Goal: Task Accomplishment & Management: Complete application form

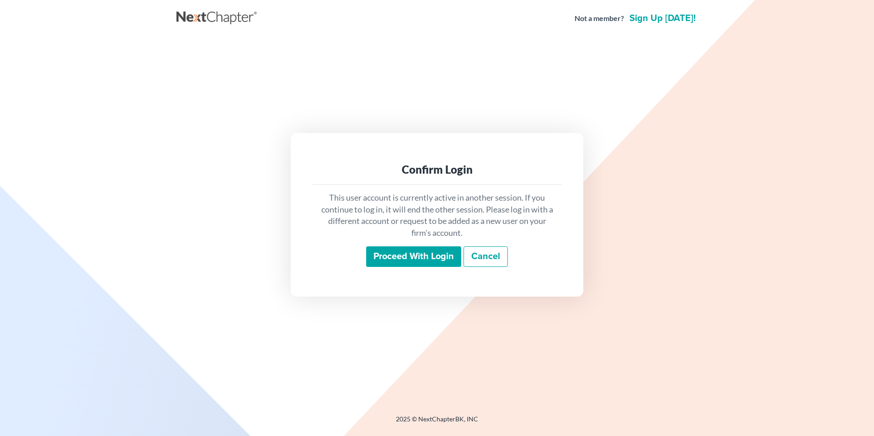
click at [404, 260] on input "Proceed with login" at bounding box center [413, 257] width 95 height 21
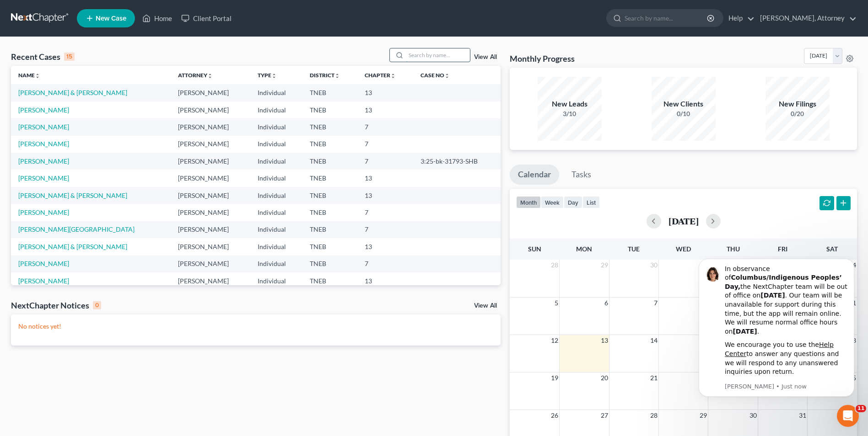
click at [439, 58] on input "search" at bounding box center [438, 54] width 64 height 13
type input "[PERSON_NAME]"
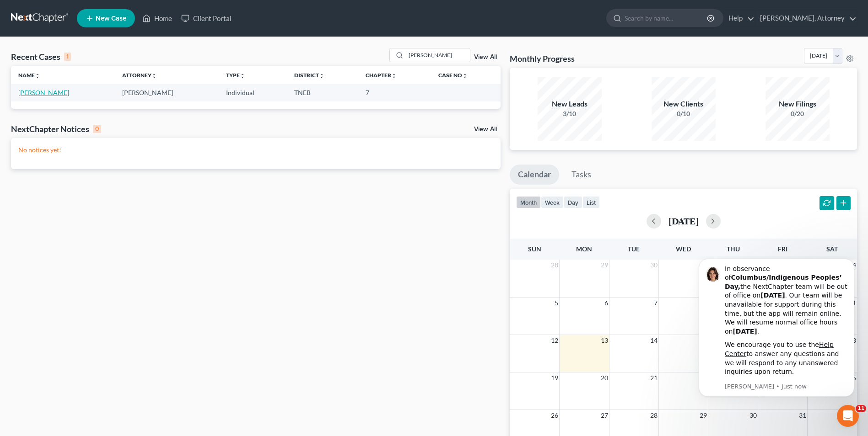
click at [55, 93] on link "[PERSON_NAME]" at bounding box center [43, 93] width 51 height 8
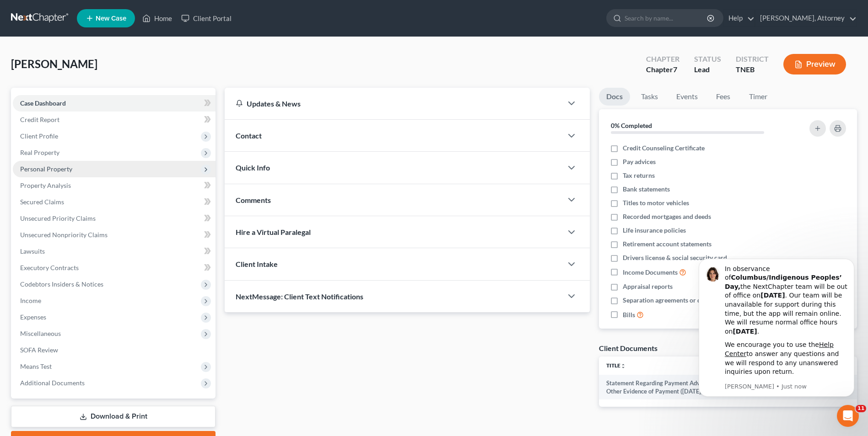
click at [44, 170] on span "Personal Property" at bounding box center [46, 169] width 52 height 8
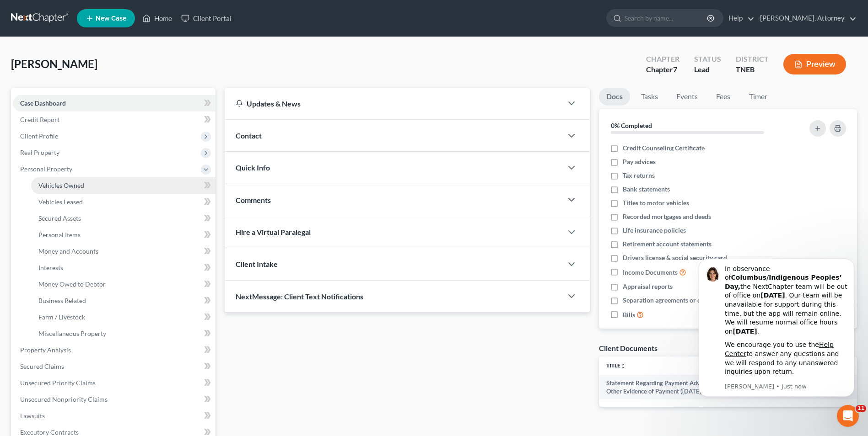
click at [59, 182] on span "Vehicles Owned" at bounding box center [61, 186] width 46 height 8
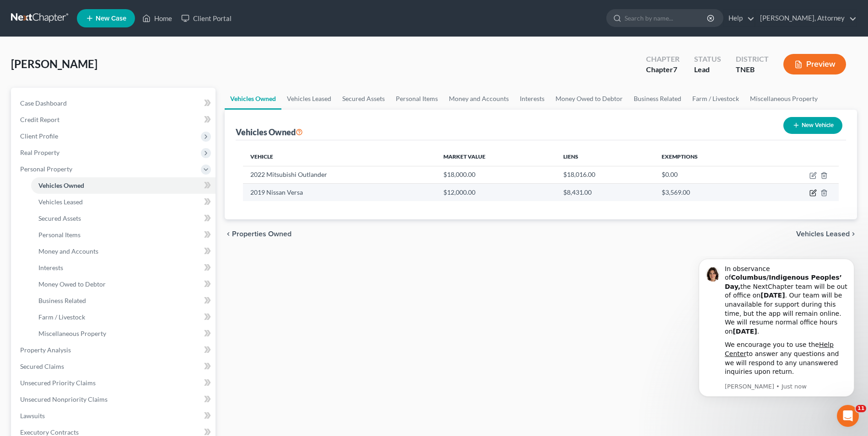
click at [815, 197] on icon "button" at bounding box center [812, 192] width 7 height 7
select select "0"
select select "7"
select select "2"
select select "0"
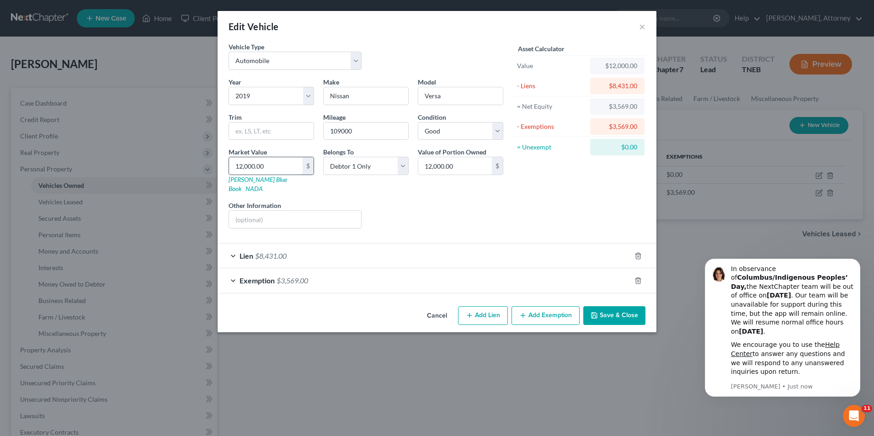
click at [282, 165] on input "12,000.00" at bounding box center [266, 165] width 74 height 17
type input "1"
type input "1.00"
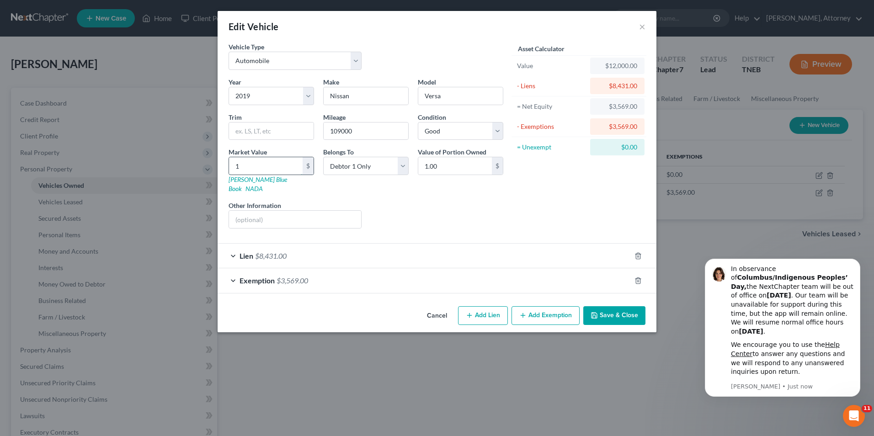
type input "10"
type input "10.00"
type input "100"
type input "100.00"
type input "1000"
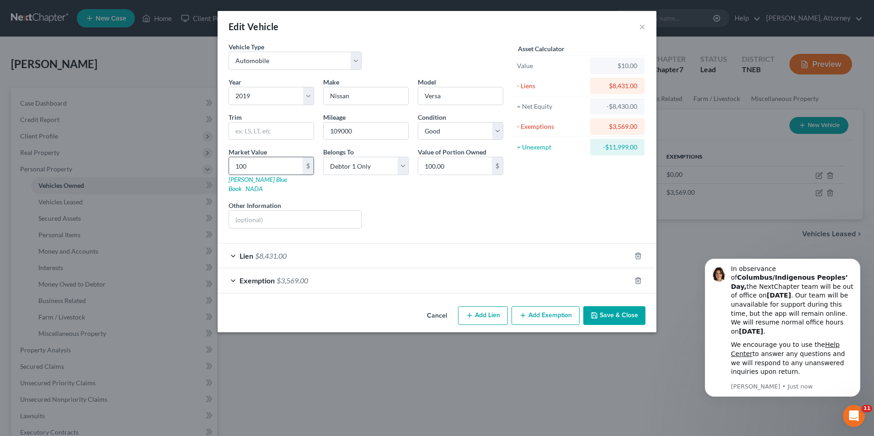
type input "1,000.00"
type input "1,0000"
type input "10,000.00"
type input "10,000"
click at [232, 272] on div "Exemption $3,569.00" at bounding box center [424, 280] width 413 height 24
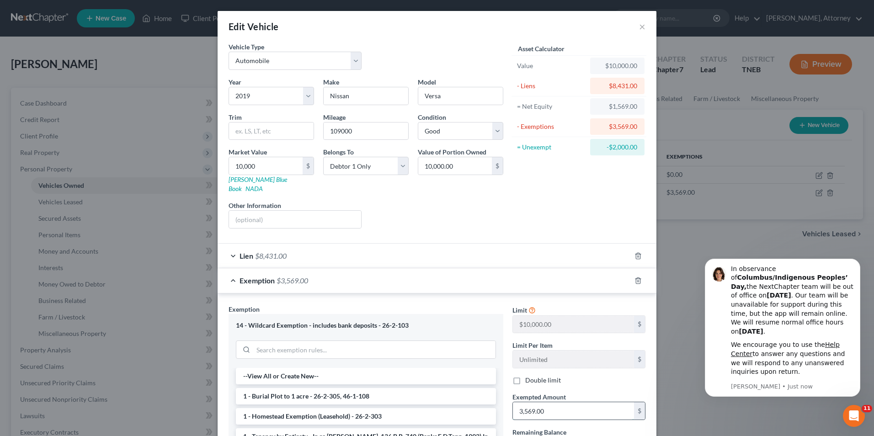
click at [563, 402] on input "3,569.00" at bounding box center [573, 410] width 121 height 17
type input "1,569"
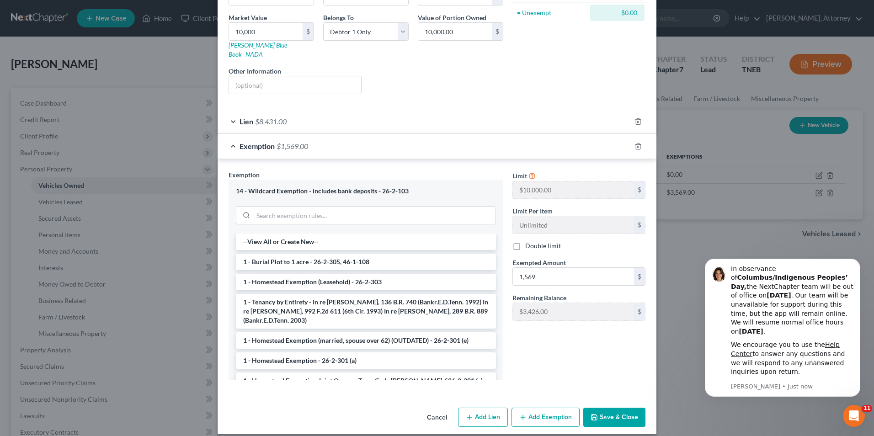
click at [606, 413] on button "Save & Close" at bounding box center [615, 417] width 62 height 19
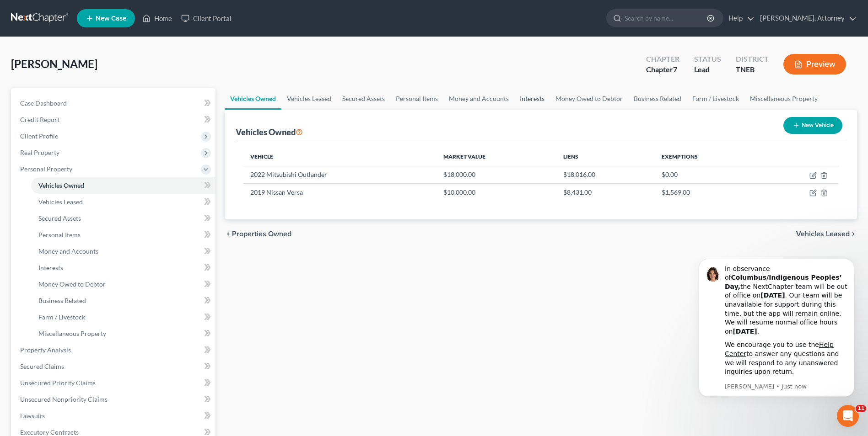
click at [531, 100] on link "Interests" at bounding box center [532, 99] width 36 height 22
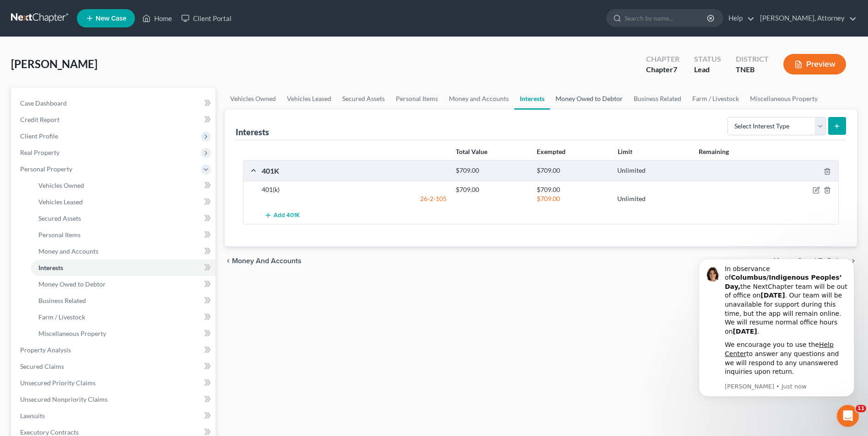
click at [581, 99] on link "Money Owed to Debtor" at bounding box center [589, 99] width 78 height 22
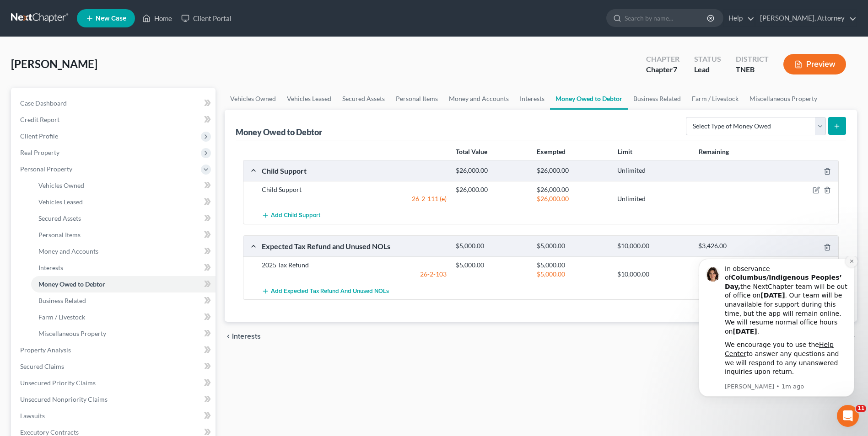
click at [850, 264] on icon "Dismiss notification" at bounding box center [851, 261] width 5 height 5
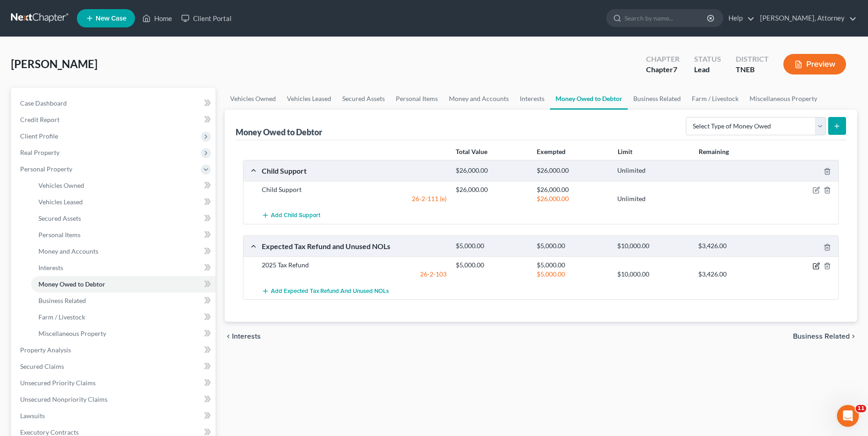
click at [816, 268] on icon "button" at bounding box center [815, 266] width 7 height 7
select select "0"
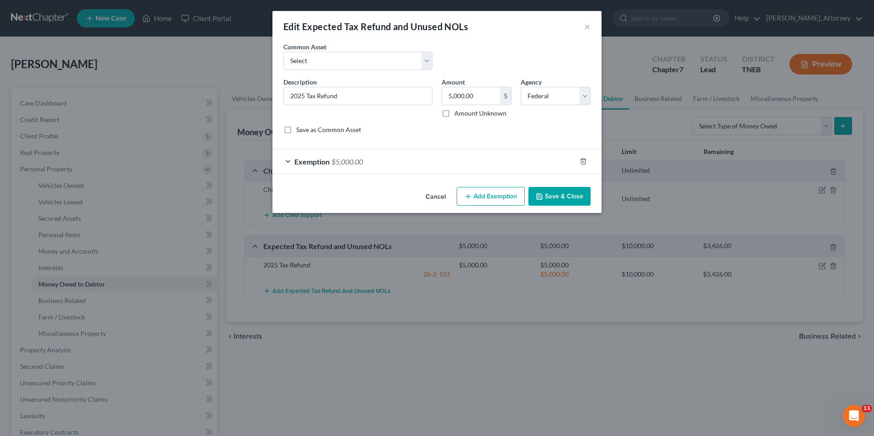
click at [284, 161] on div "Exemption $5,000.00" at bounding box center [425, 162] width 304 height 24
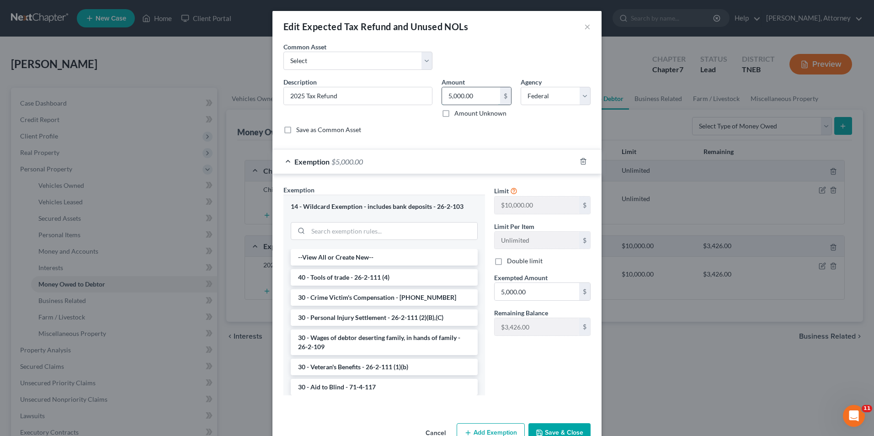
click at [473, 94] on input "5,000.00" at bounding box center [471, 95] width 58 height 17
type input "8,000"
click at [530, 298] on input "5,000.00" at bounding box center [537, 291] width 85 height 17
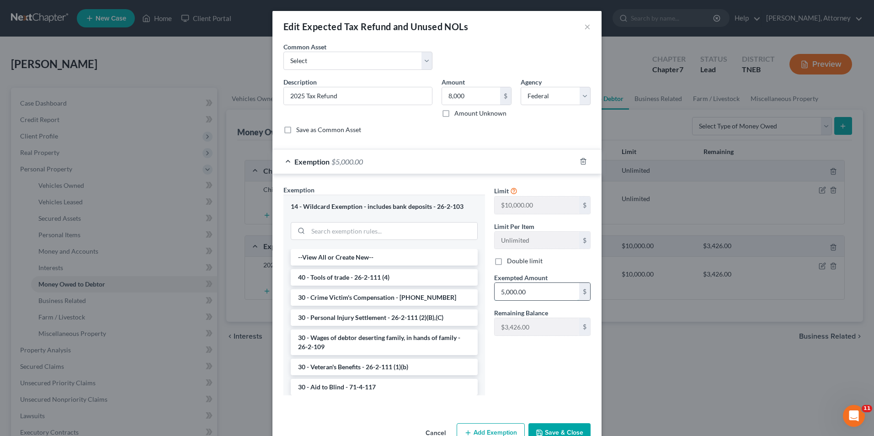
click at [530, 298] on input "5,000.00" at bounding box center [537, 291] width 85 height 17
type input "8,000"
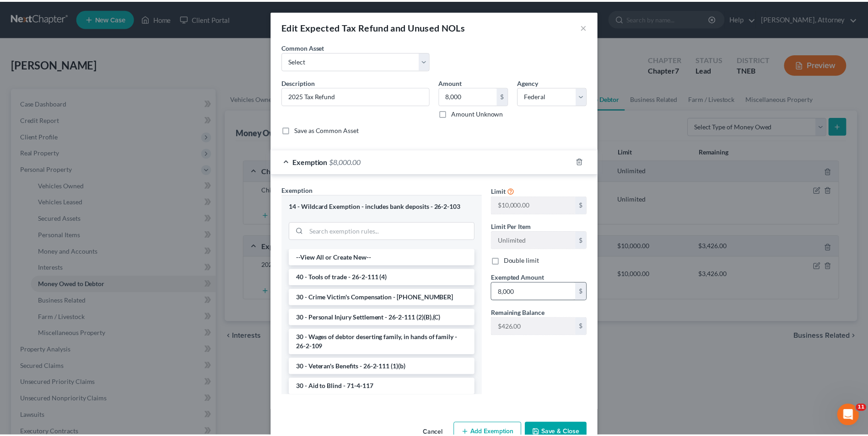
scroll to position [6, 0]
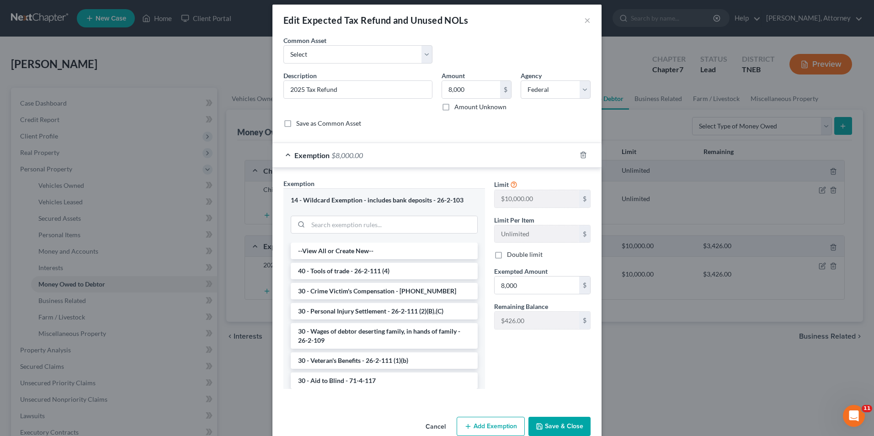
click at [557, 423] on button "Save & Close" at bounding box center [560, 426] width 62 height 19
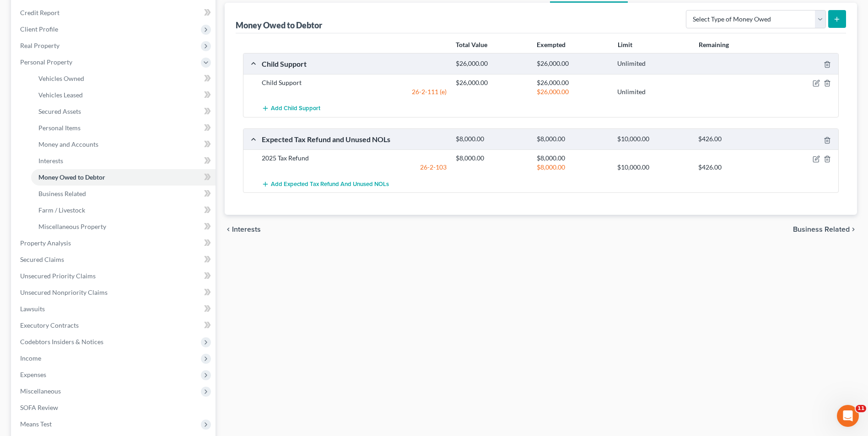
scroll to position [128, 0]
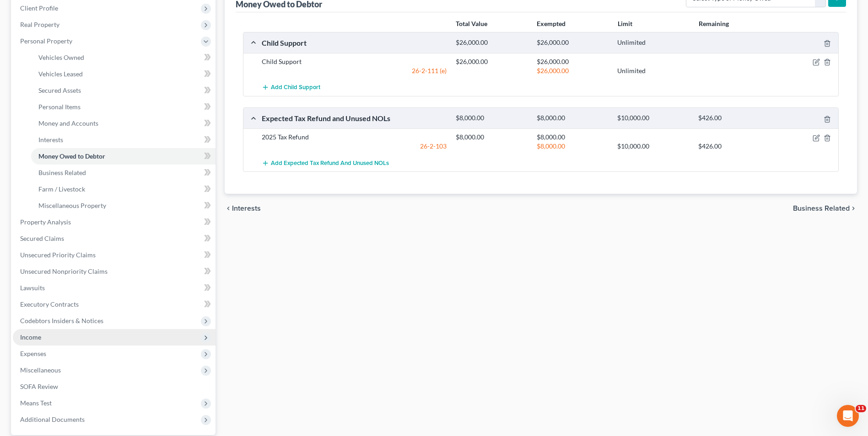
click at [53, 335] on span "Income" at bounding box center [114, 337] width 203 height 16
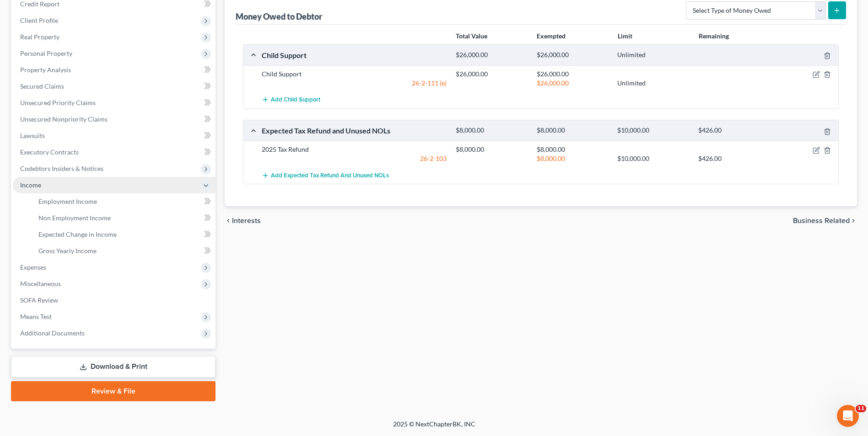
scroll to position [116, 0]
click at [88, 204] on span "Employment Income" at bounding box center [67, 202] width 59 height 8
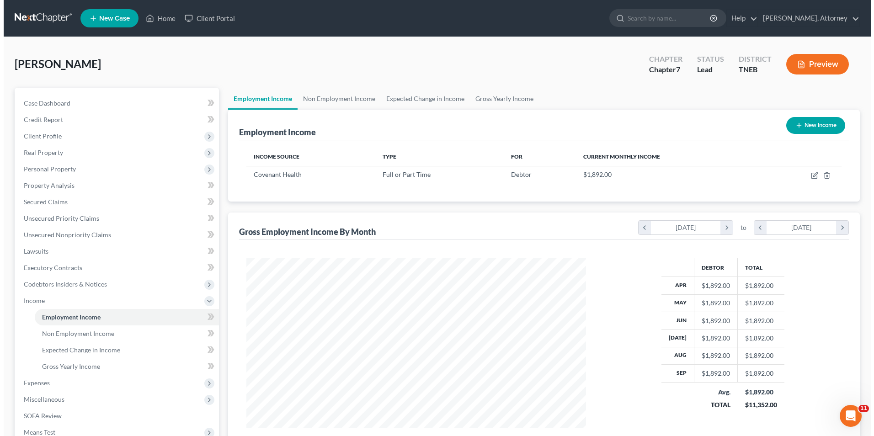
scroll to position [170, 358]
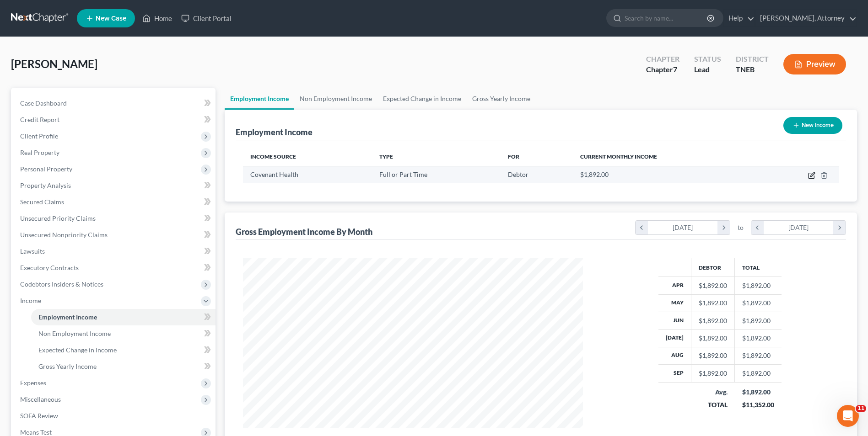
click at [813, 175] on icon "button" at bounding box center [812, 174] width 4 height 4
select select "0"
select select "44"
select select "0"
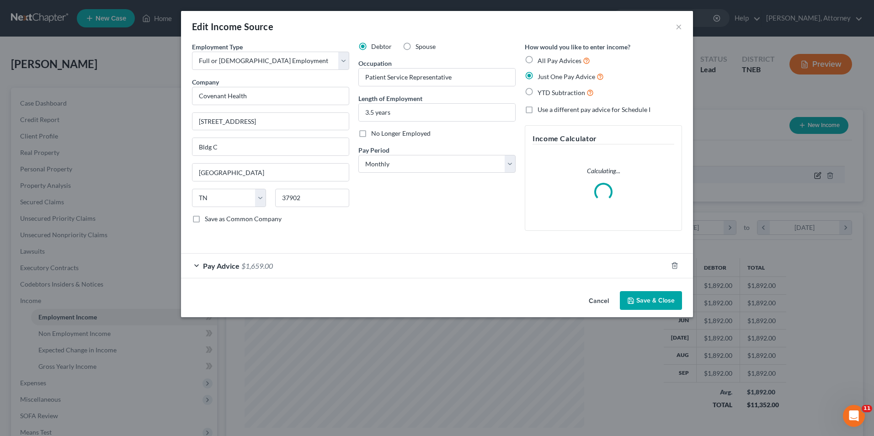
scroll to position [171, 361]
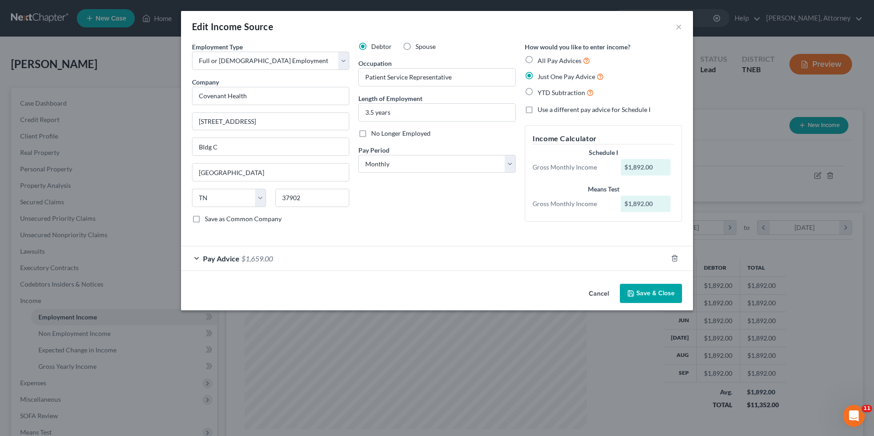
click at [196, 264] on div "Pay Advice $1,659.00" at bounding box center [424, 259] width 487 height 24
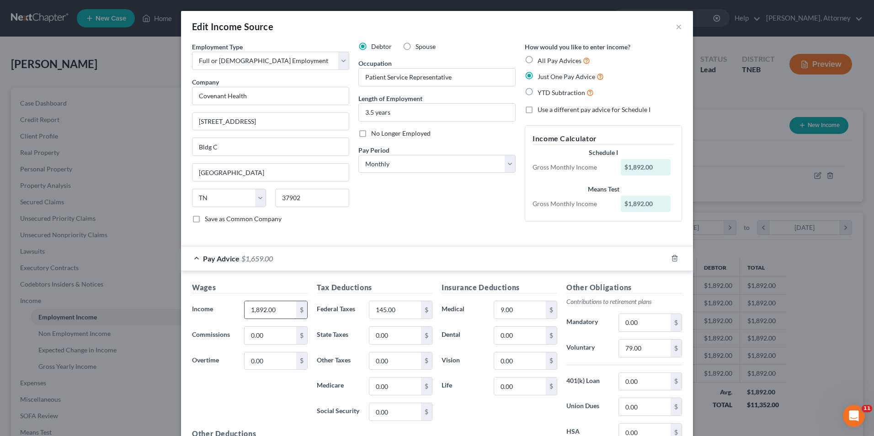
click at [280, 307] on input "1,892.00" at bounding box center [271, 309] width 52 height 17
type input "3,129"
click at [403, 308] on input "145.00" at bounding box center [396, 309] width 52 height 17
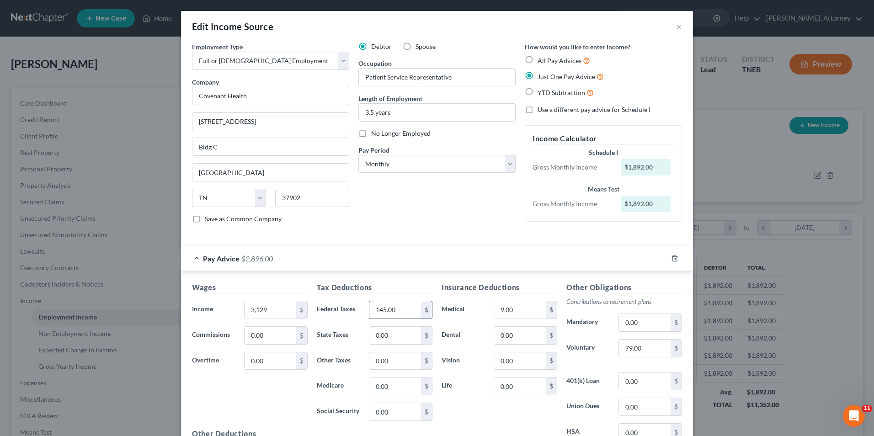
click at [403, 308] on input "145.00" at bounding box center [396, 309] width 52 height 17
type input "239"
click at [654, 348] on input "79.00" at bounding box center [645, 348] width 52 height 17
type input "32"
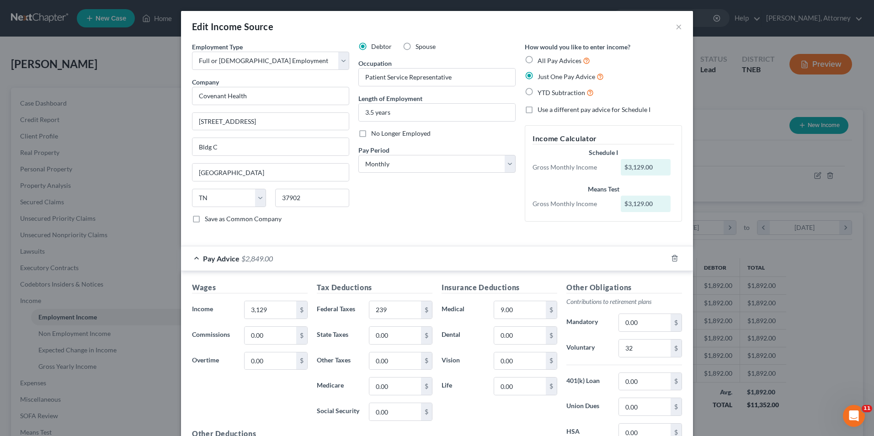
click at [656, 301] on p "Contributions to retirement plans" at bounding box center [625, 301] width 116 height 9
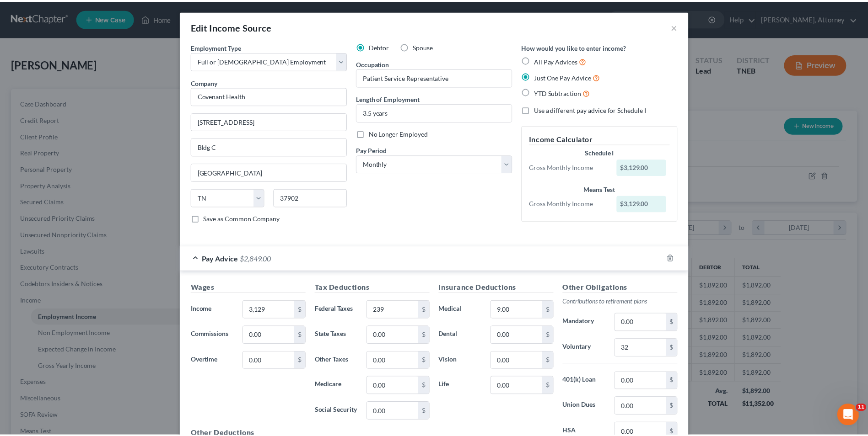
scroll to position [108, 0]
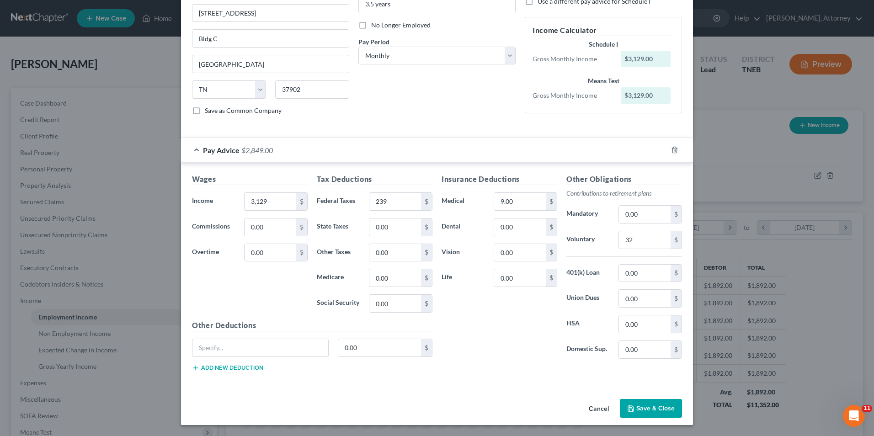
click at [645, 409] on button "Save & Close" at bounding box center [651, 408] width 62 height 19
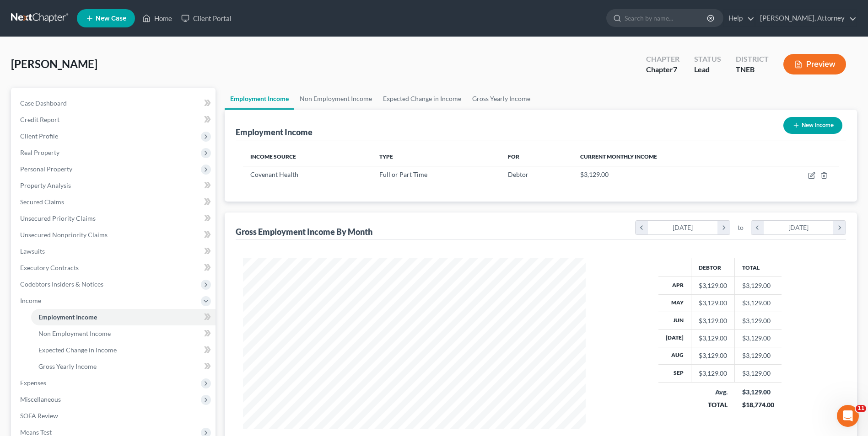
scroll to position [457191, 457003]
click at [526, 97] on link "Gross Yearly Income" at bounding box center [501, 99] width 69 height 22
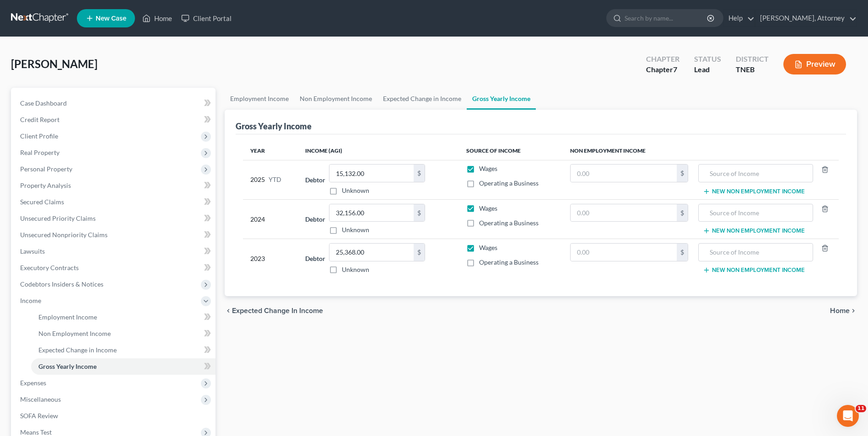
click at [836, 314] on span "Home" at bounding box center [840, 310] width 20 height 7
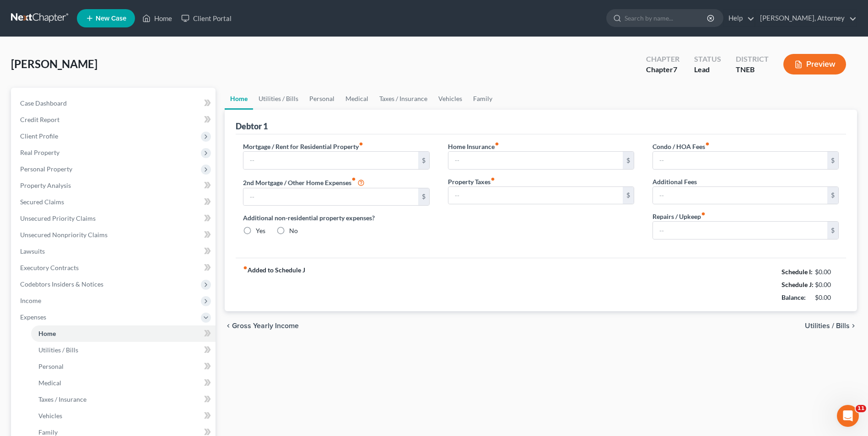
type input "0.00"
radio input "true"
type input "0.00"
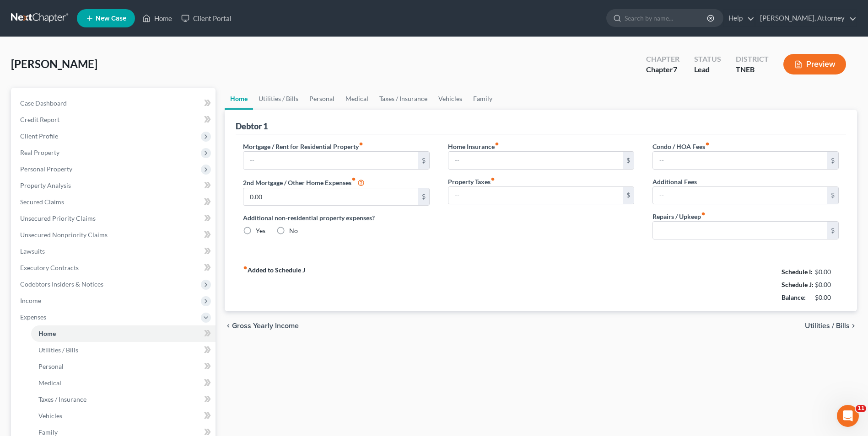
type input "0.00"
click at [291, 93] on link "Utilities / Bills" at bounding box center [278, 99] width 51 height 22
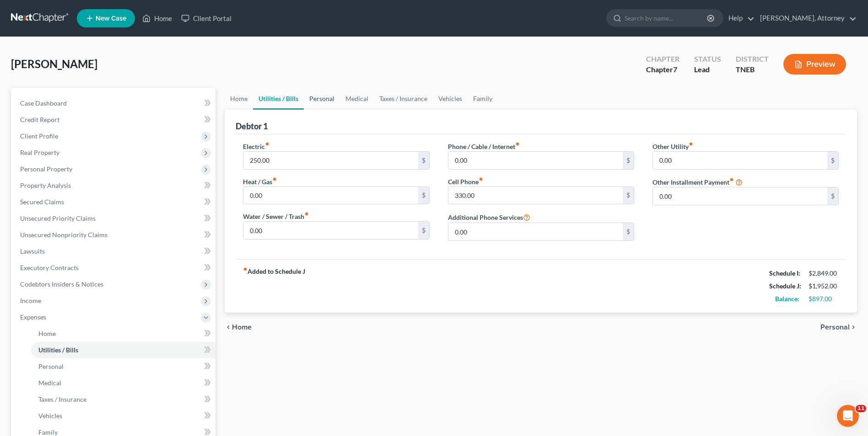
click at [322, 94] on link "Personal" at bounding box center [322, 99] width 36 height 22
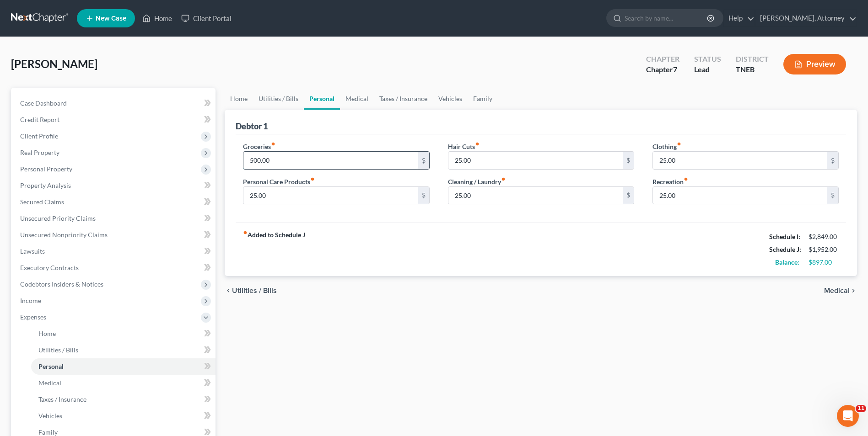
click at [278, 159] on input "500.00" at bounding box center [330, 160] width 174 height 17
type input "800"
type input "75"
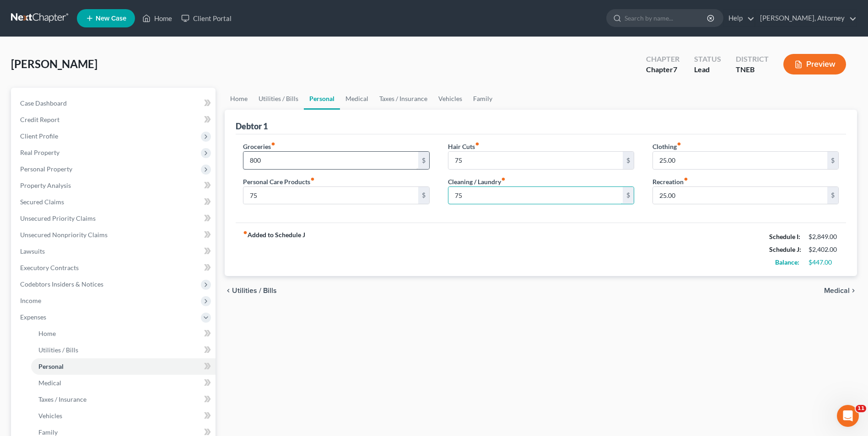
type input "75"
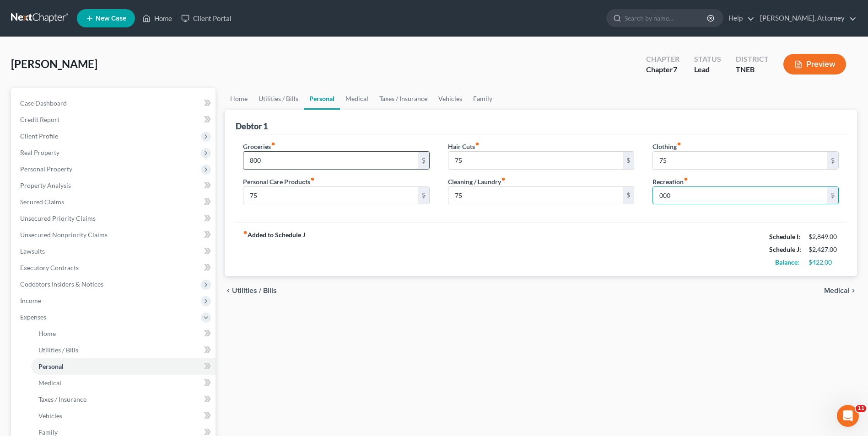
type input "000"
type input "100"
click at [352, 97] on link "Medical" at bounding box center [357, 99] width 34 height 22
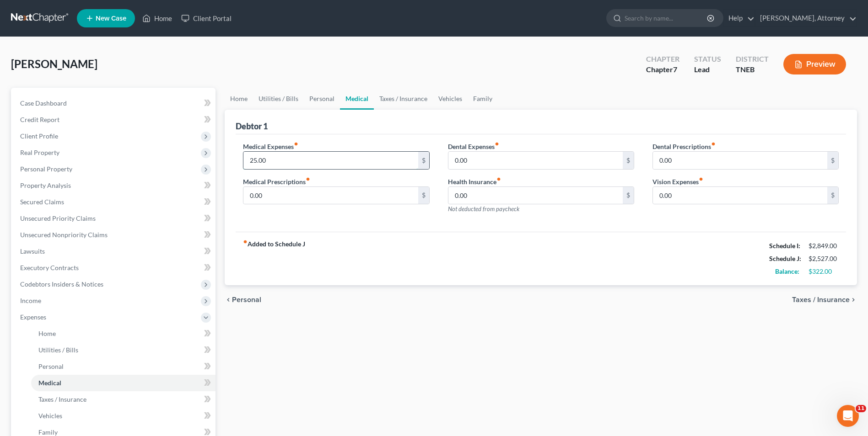
click at [286, 159] on input "25.00" at bounding box center [330, 160] width 174 height 17
click at [49, 132] on span "Client Profile" at bounding box center [39, 136] width 38 height 8
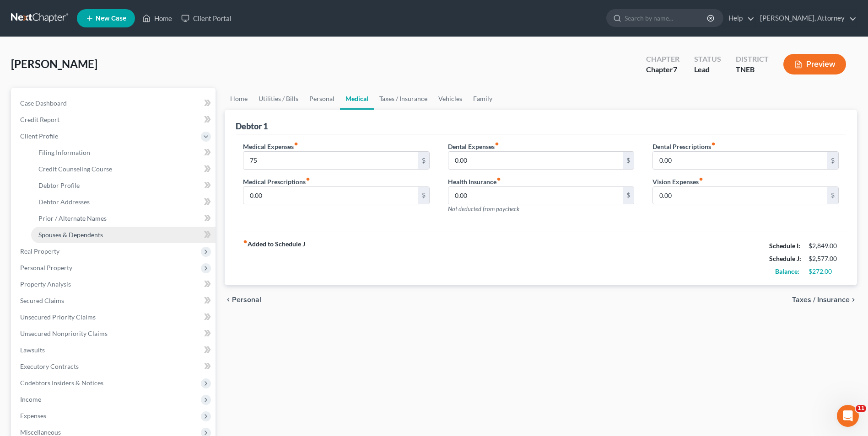
click at [67, 233] on span "Spouses & Dependents" at bounding box center [70, 235] width 64 height 8
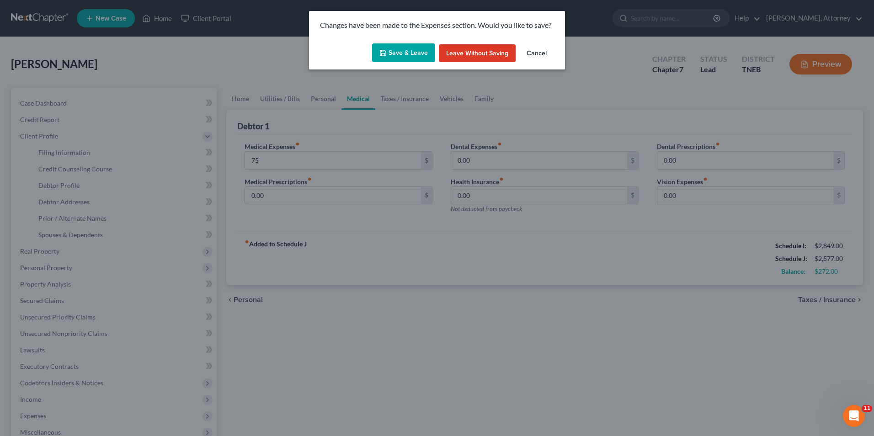
click at [391, 51] on button "Save & Leave" at bounding box center [403, 52] width 63 height 19
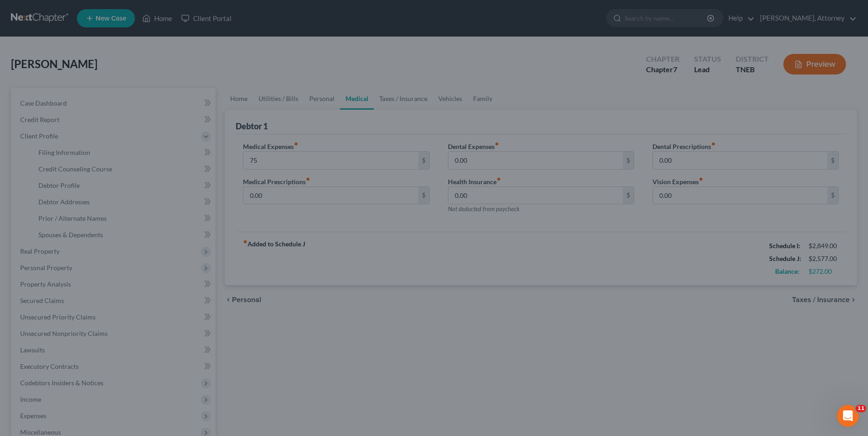
type input "75.00"
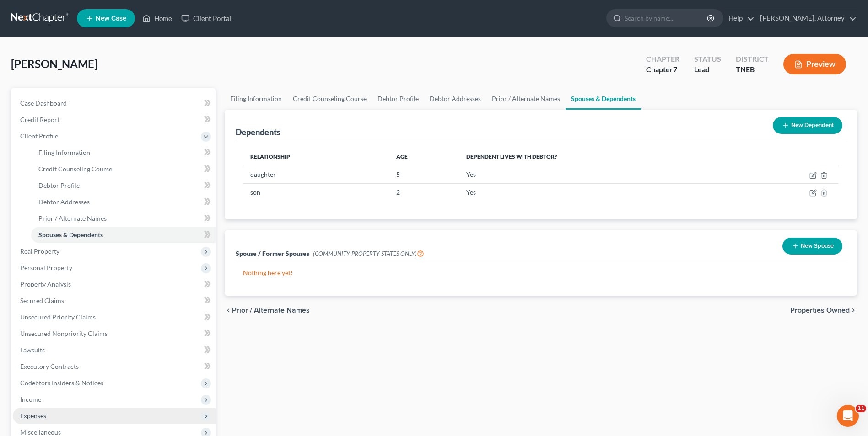
click at [46, 411] on span "Expenses" at bounding box center [114, 416] width 203 height 16
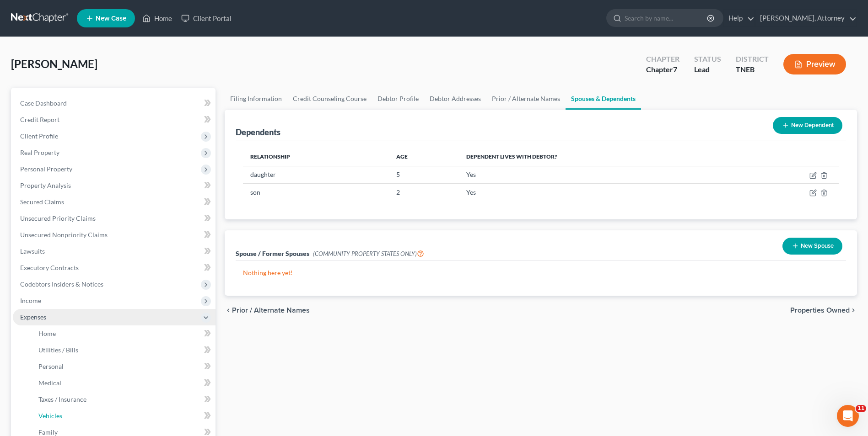
click at [46, 411] on link "Vehicles" at bounding box center [123, 416] width 184 height 16
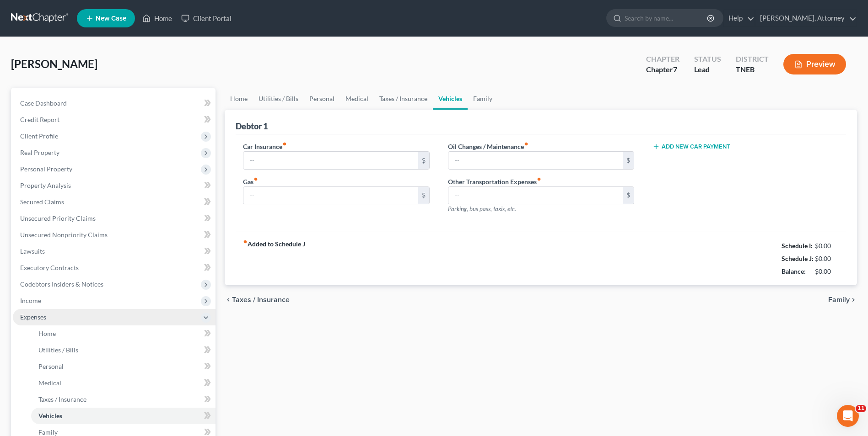
type input "172.00"
type input "200.00"
type input "0.00"
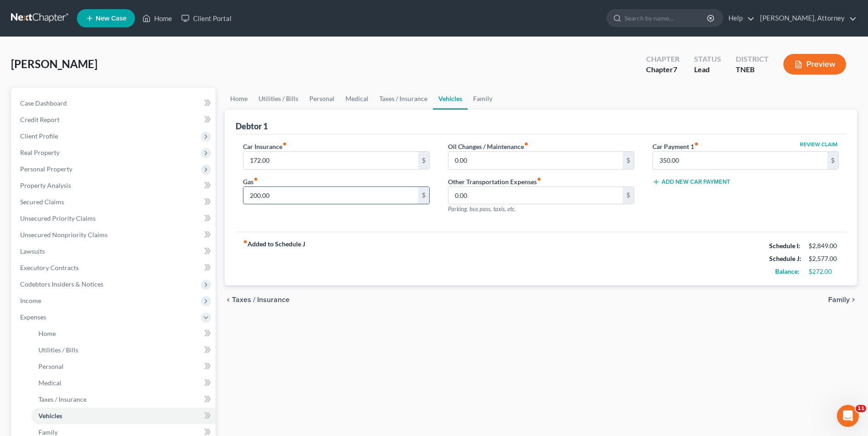
click at [286, 202] on input "200.00" at bounding box center [330, 195] width 174 height 17
type input "300"
type input "242"
click at [697, 163] on input "350.00" at bounding box center [740, 160] width 174 height 17
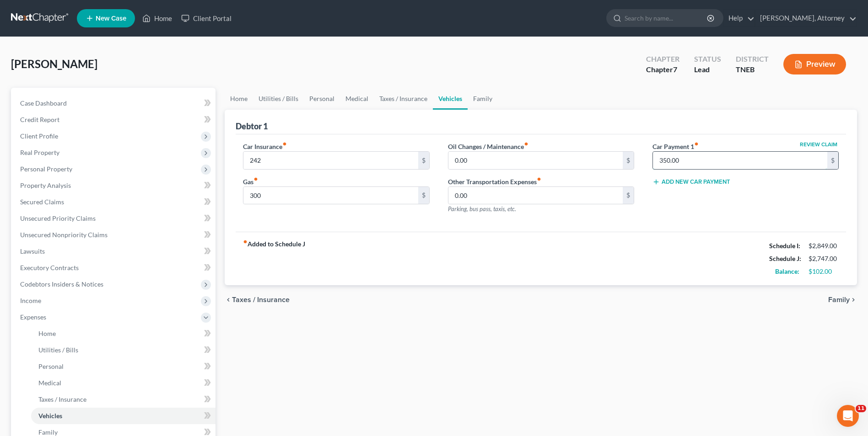
click at [697, 163] on input "350.00" at bounding box center [740, 160] width 174 height 17
type input "400"
click at [374, 99] on link "Taxes / Insurance" at bounding box center [403, 99] width 59 height 22
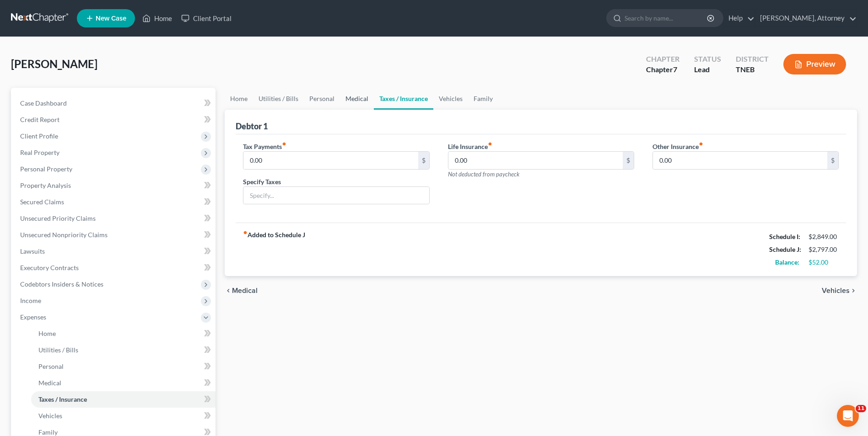
click at [360, 99] on link "Medical" at bounding box center [357, 99] width 34 height 22
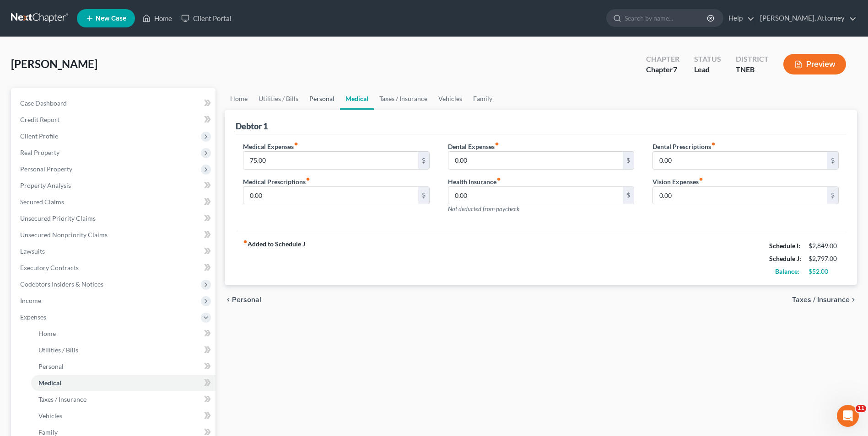
click at [322, 94] on link "Personal" at bounding box center [322, 99] width 36 height 22
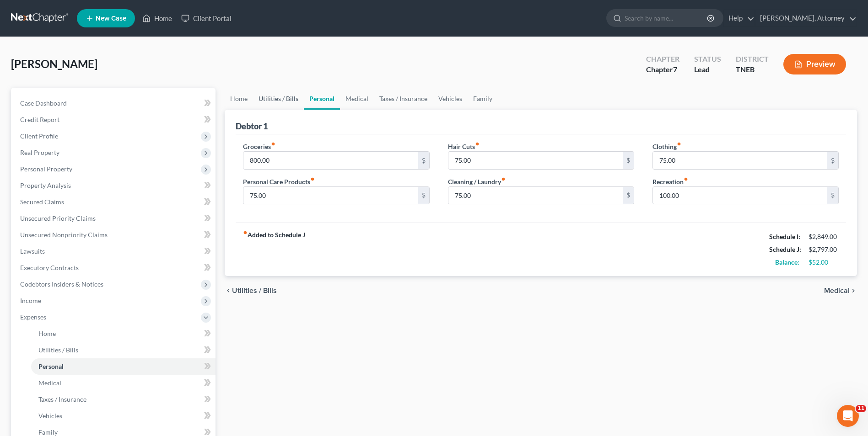
click at [279, 104] on link "Utilities / Bills" at bounding box center [278, 99] width 51 height 22
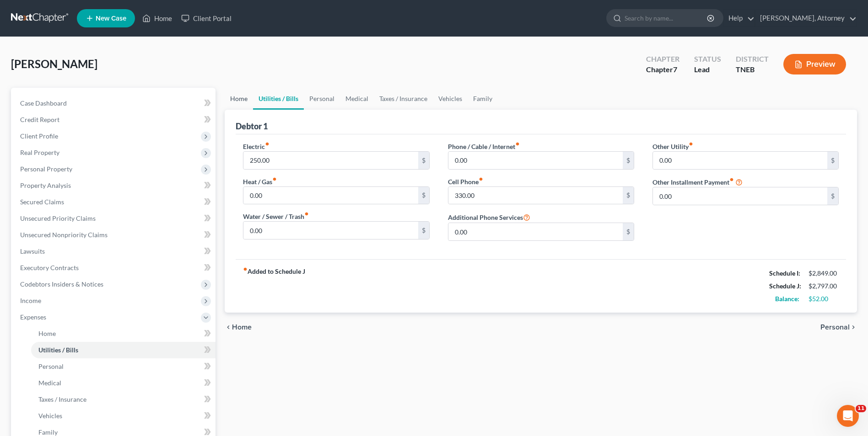
click at [237, 99] on link "Home" at bounding box center [239, 99] width 28 height 22
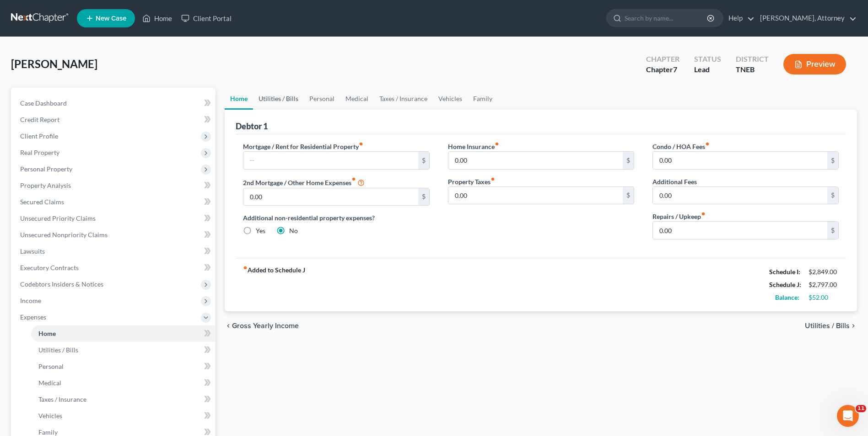
click at [290, 99] on link "Utilities / Bills" at bounding box center [278, 99] width 51 height 22
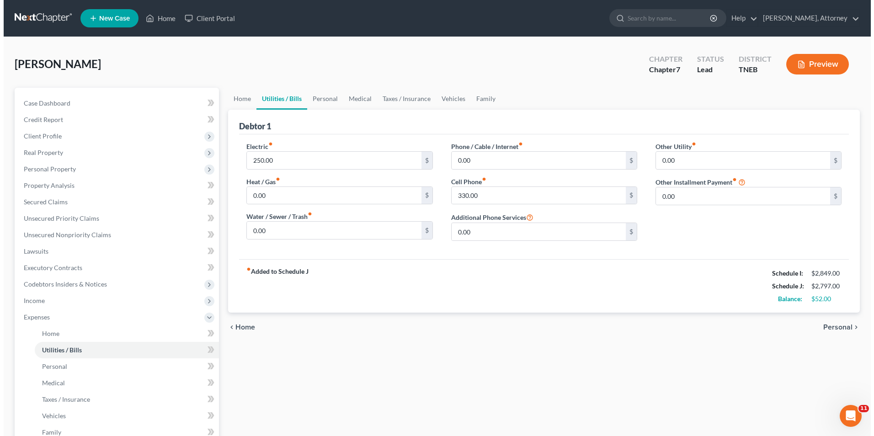
scroll to position [165, 0]
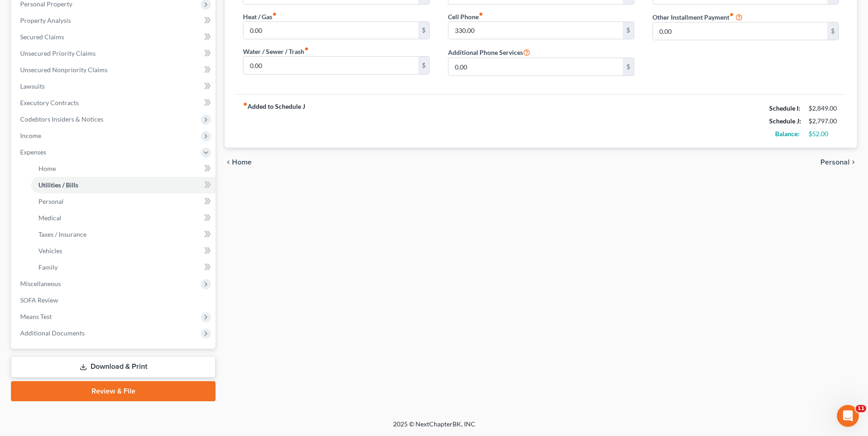
click at [108, 374] on link "Download & Print" at bounding box center [113, 366] width 204 height 21
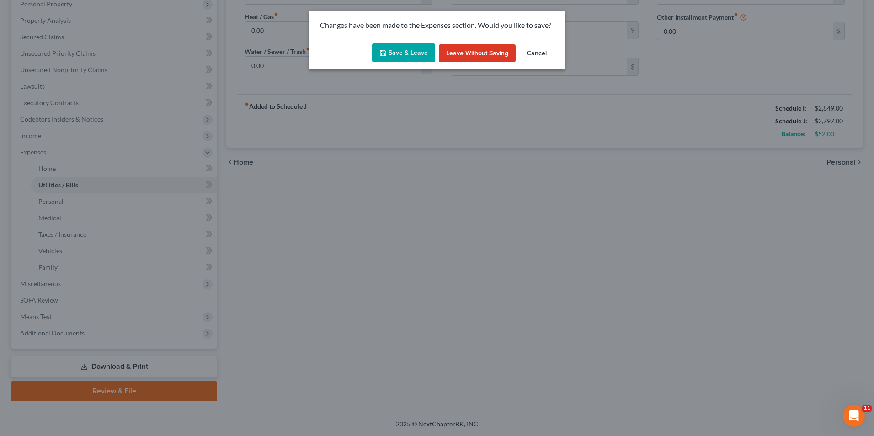
click at [412, 48] on button "Save & Leave" at bounding box center [403, 52] width 63 height 19
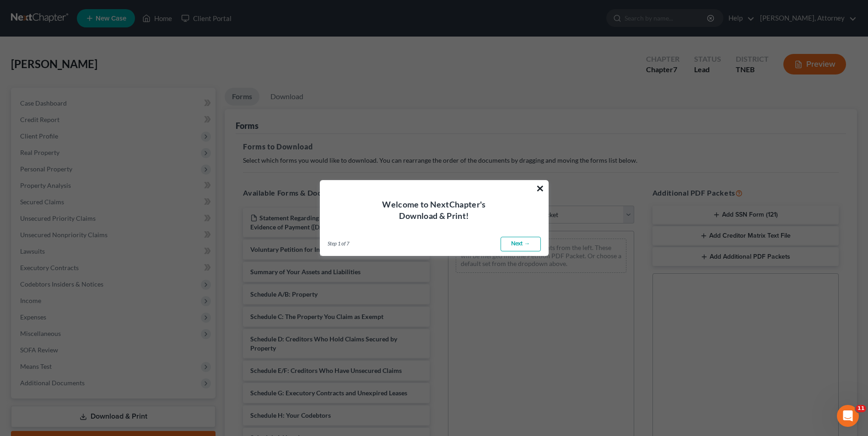
click at [536, 190] on button "×" at bounding box center [540, 188] width 9 height 15
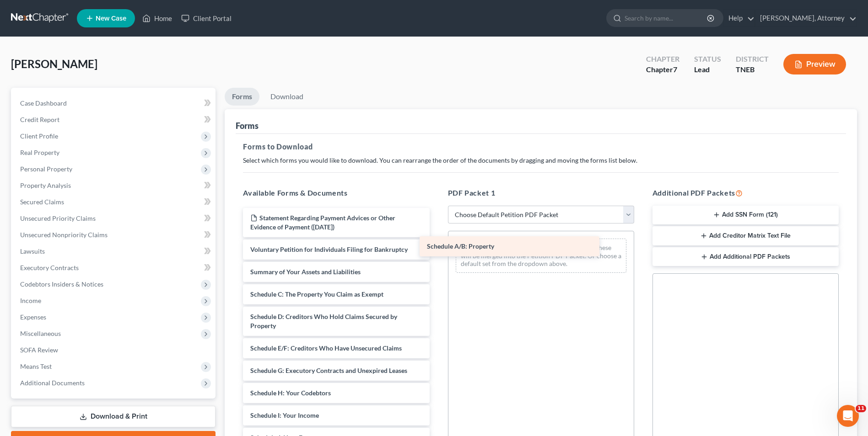
drag, startPoint x: 326, startPoint y: 297, endPoint x: 503, endPoint y: 249, distance: 183.0
click at [436, 249] on div "Schedule A/B: Property Statement Regarding Payment Advices or Other Evidence of…" at bounding box center [336, 436] width 201 height 456
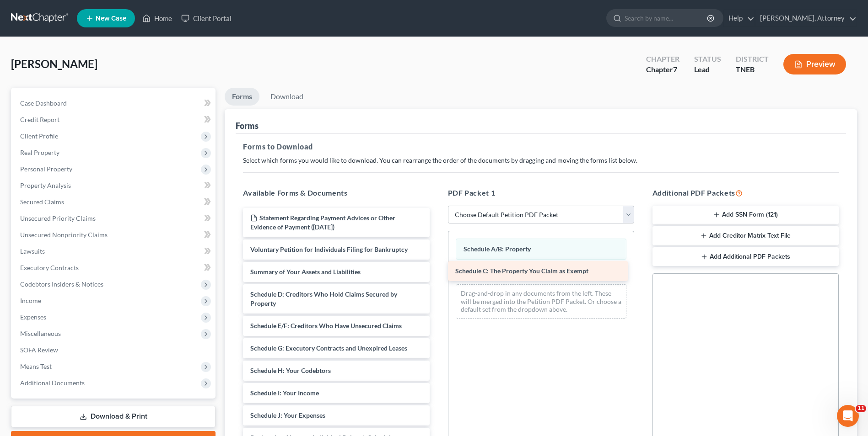
drag, startPoint x: 313, startPoint y: 295, endPoint x: 518, endPoint y: 271, distance: 206.2
click at [436, 271] on div "Schedule C: The Property You Claim as Exempt Statement Regarding Payment Advice…" at bounding box center [336, 425] width 201 height 434
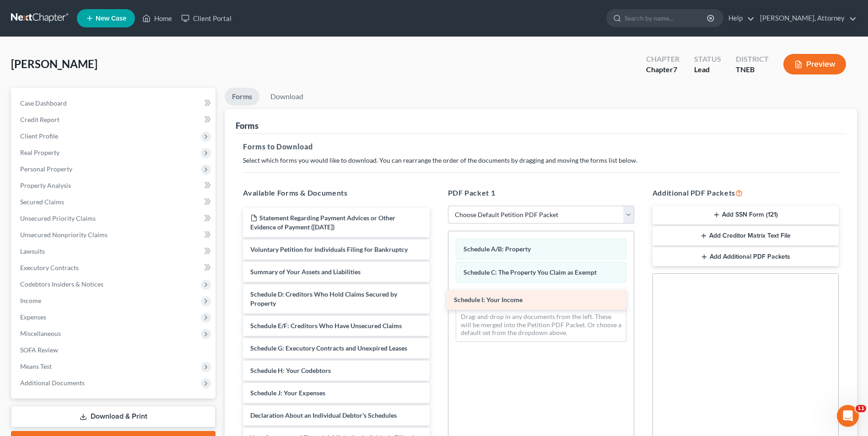
drag, startPoint x: 295, startPoint y: 395, endPoint x: 506, endPoint y: 300, distance: 230.9
click at [436, 300] on div "Schedule I: Your Income Statement Regarding Payment Advices or Other Evidence o…" at bounding box center [336, 413] width 201 height 411
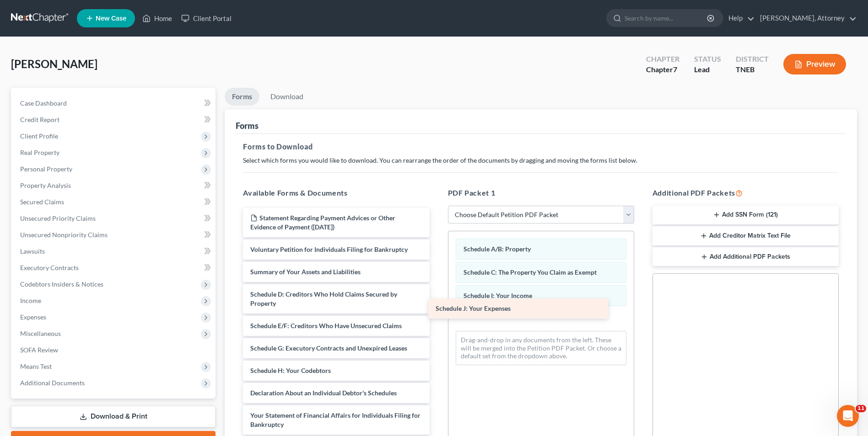
drag, startPoint x: 353, startPoint y: 394, endPoint x: 539, endPoint y: 310, distance: 204.1
click at [436, 310] on div "Schedule J: Your Expenses Statement Regarding Payment Advices or Other Evidence…" at bounding box center [336, 402] width 201 height 389
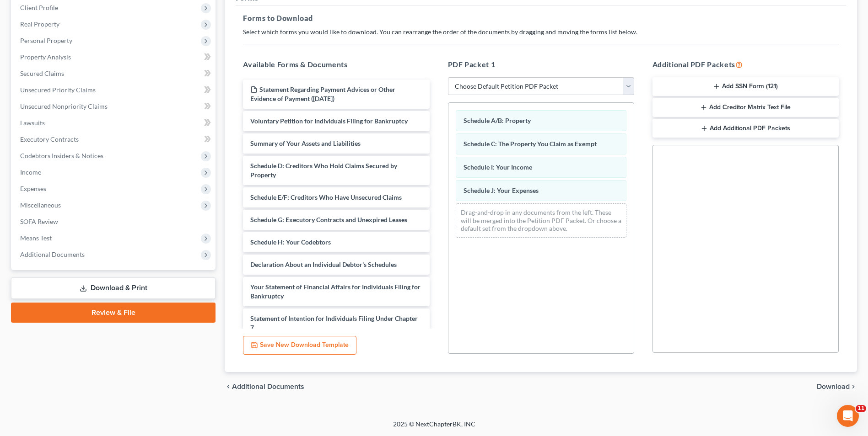
click at [833, 383] on span "Download" at bounding box center [832, 386] width 33 height 7
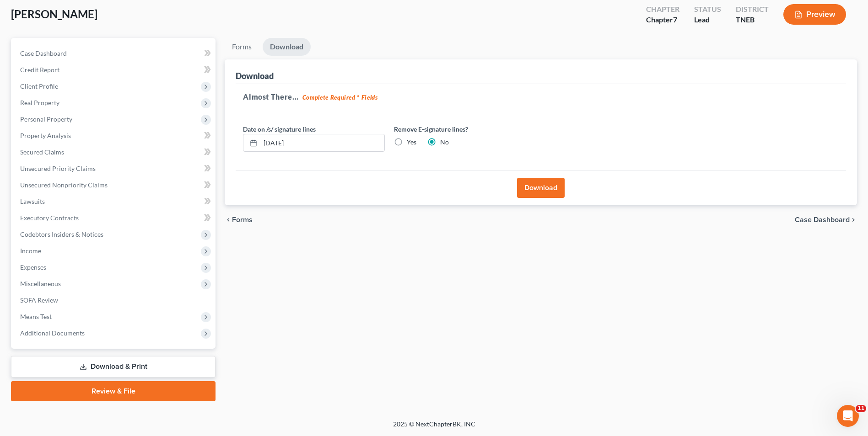
scroll to position [50, 0]
click at [538, 183] on button "Download" at bounding box center [541, 188] width 48 height 20
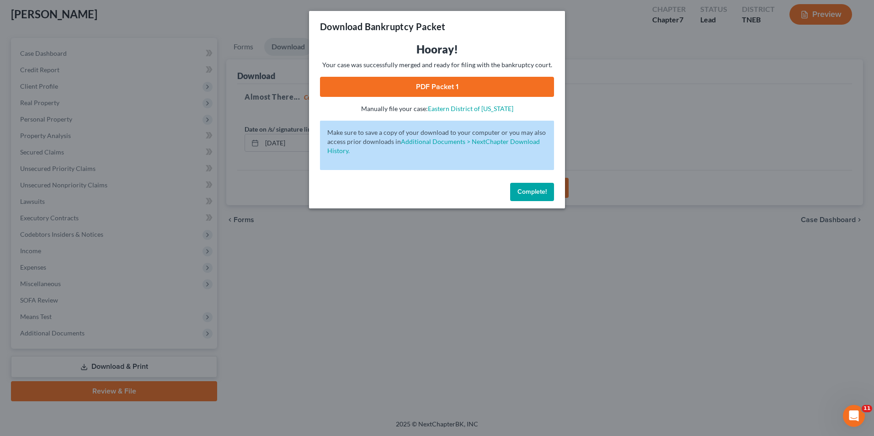
click at [449, 91] on link "PDF Packet 1" at bounding box center [437, 87] width 234 height 20
click at [540, 197] on button "Complete!" at bounding box center [532, 192] width 44 height 18
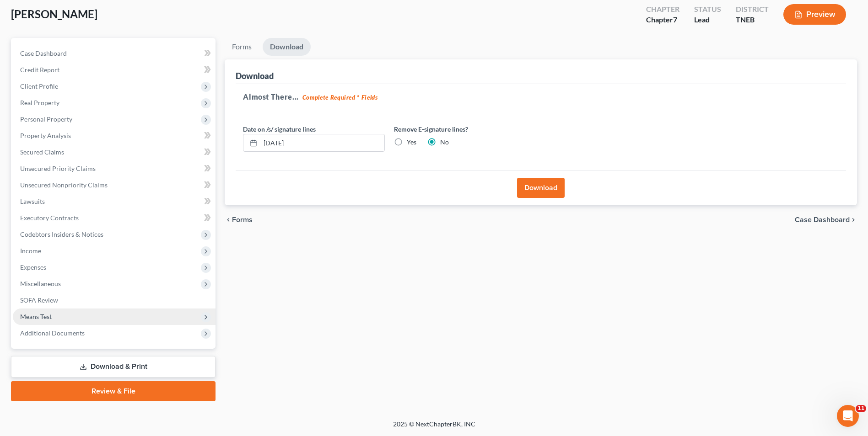
click at [49, 315] on span "Means Test" at bounding box center [36, 317] width 32 height 8
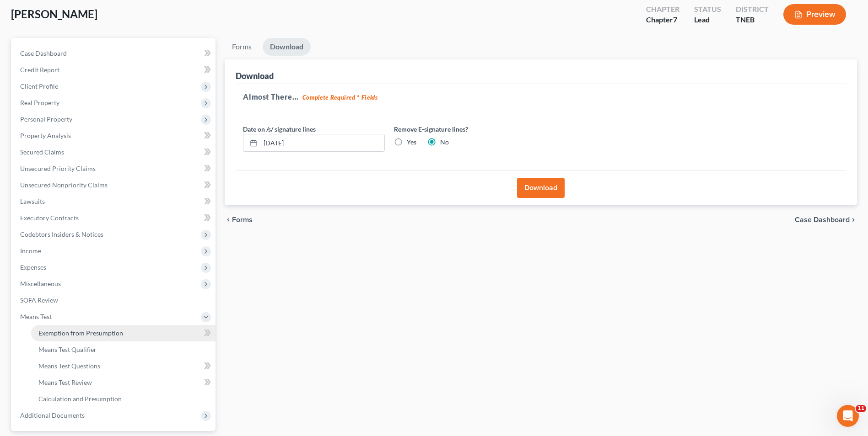
click at [61, 330] on span "Exemption from Presumption" at bounding box center [80, 333] width 85 height 8
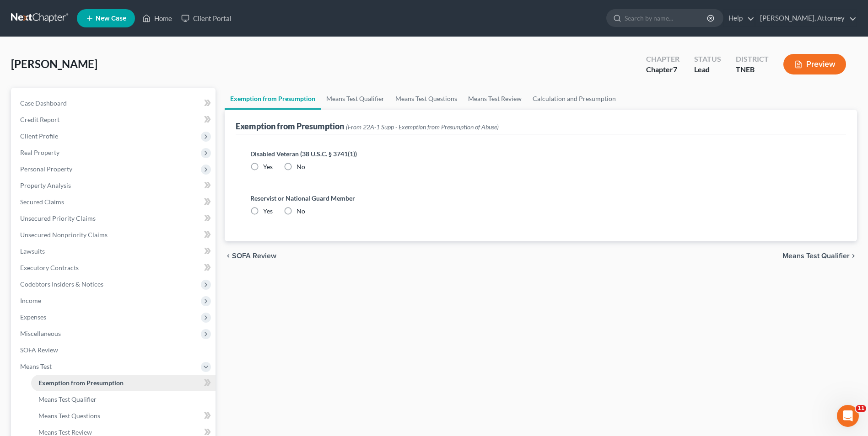
radio input "true"
click at [362, 93] on link "Means Test Qualifier" at bounding box center [355, 99] width 69 height 22
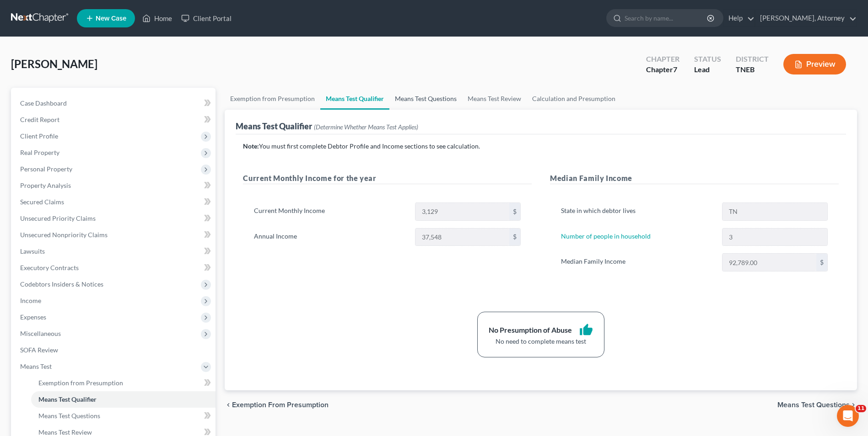
click at [413, 97] on link "Means Test Questions" at bounding box center [425, 99] width 73 height 22
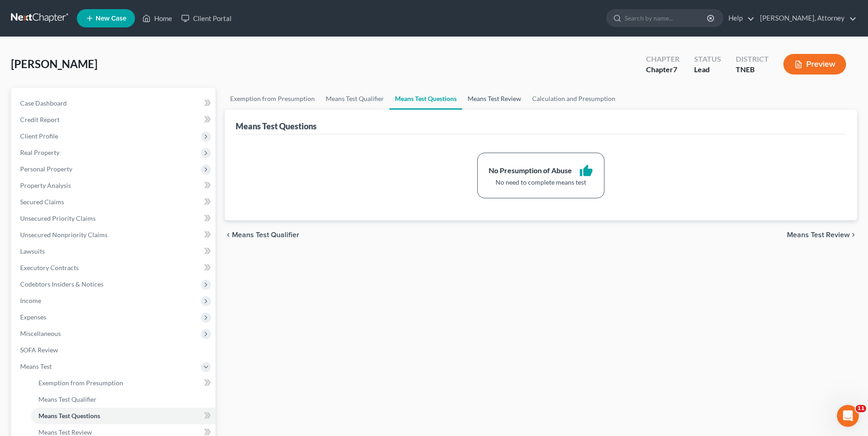
click at [498, 98] on link "Means Test Review" at bounding box center [494, 99] width 64 height 22
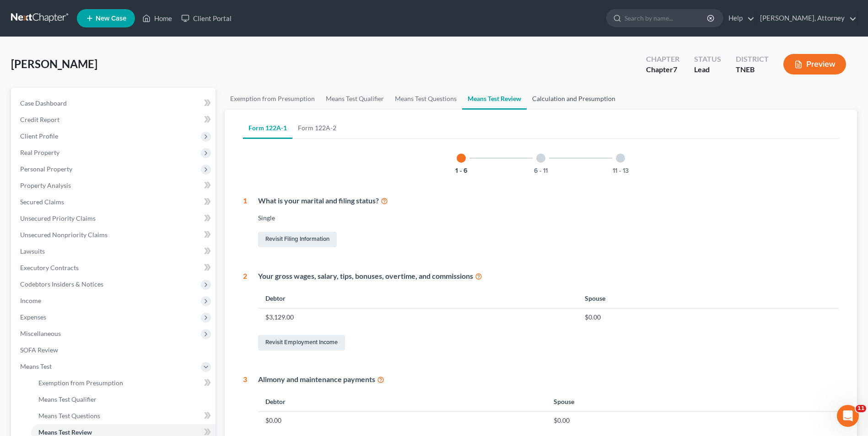
click at [558, 102] on link "Calculation and Presumption" at bounding box center [573, 99] width 94 height 22
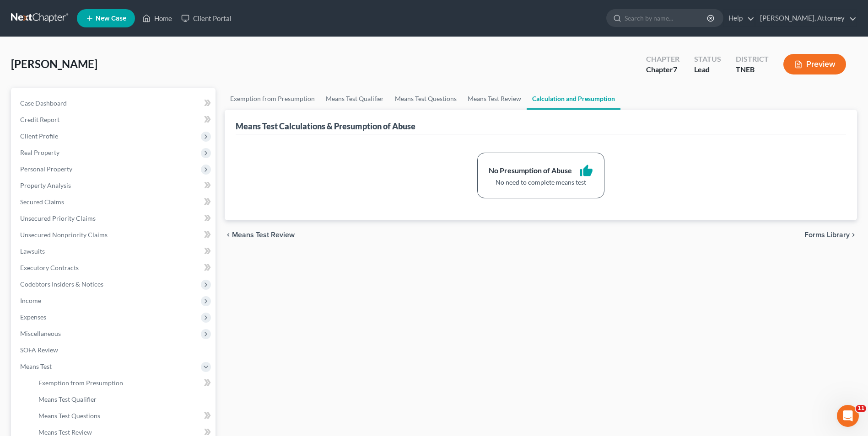
click at [829, 235] on span "Forms Library" at bounding box center [826, 234] width 45 height 7
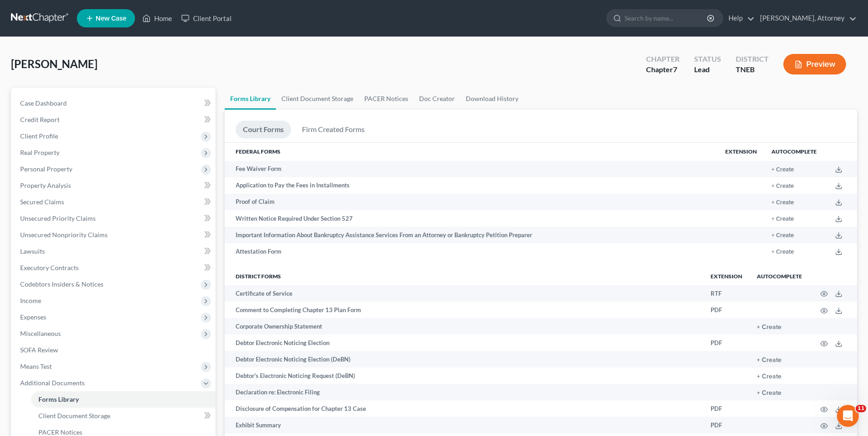
scroll to position [381, 0]
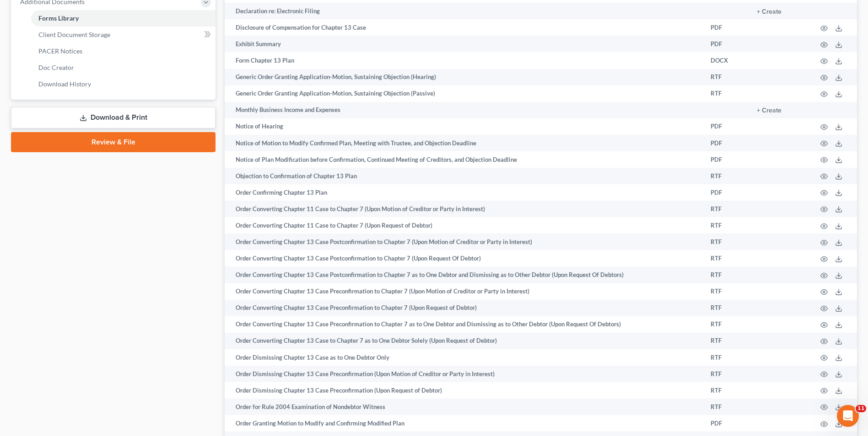
click at [112, 120] on link "Download & Print" at bounding box center [113, 117] width 204 height 21
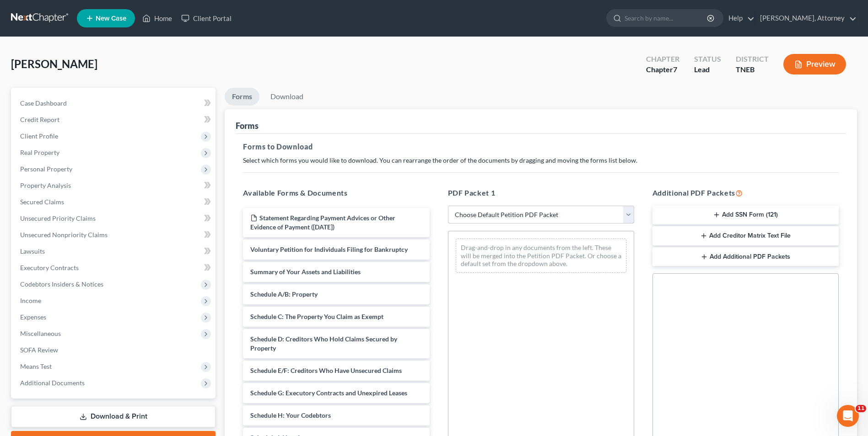
click at [503, 208] on select "Choose Default Petition PDF Packet Complete Bankruptcy Petition (all forms and …" at bounding box center [541, 215] width 186 height 18
select select "0"
click at [448, 206] on select "Choose Default Petition PDF Packet Complete Bankruptcy Petition (all forms and …" at bounding box center [541, 215] width 186 height 18
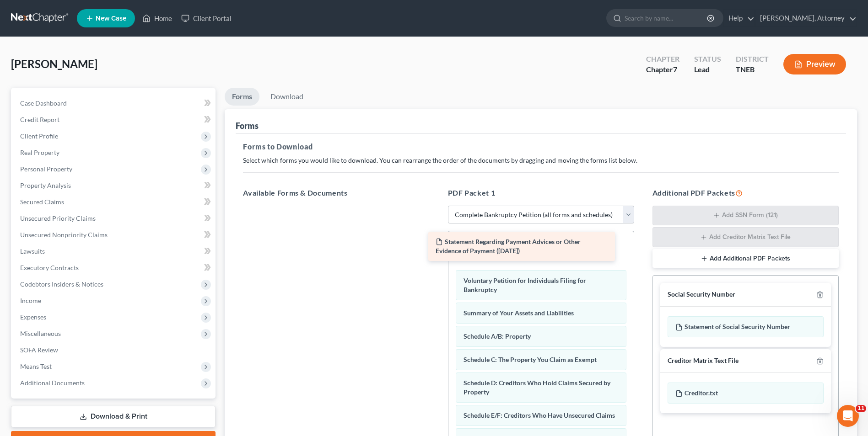
drag, startPoint x: 312, startPoint y: 217, endPoint x: 498, endPoint y: 241, distance: 187.7
click at [436, 206] on div "Statement Regarding Payment Advices or Other Evidence of Payment ([DATE]) State…" at bounding box center [336, 206] width 201 height 0
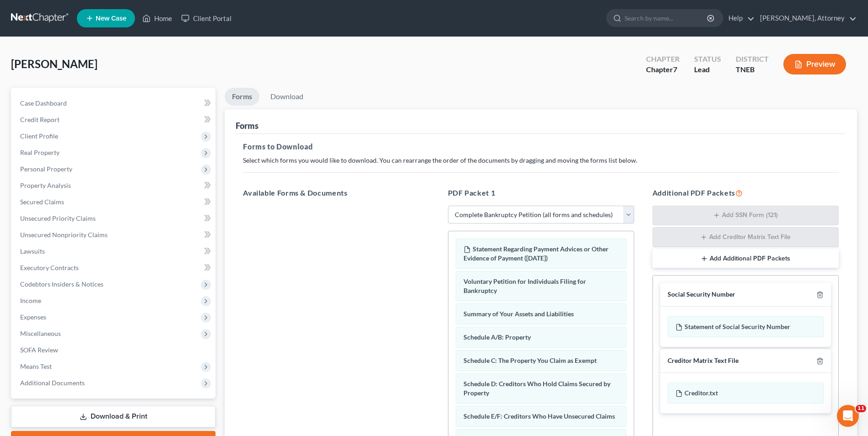
click at [642, 303] on div "PDF Packet 1 Choose Default Petition PDF Packet Complete Bankruptcy Petition (a…" at bounding box center [541, 335] width 204 height 311
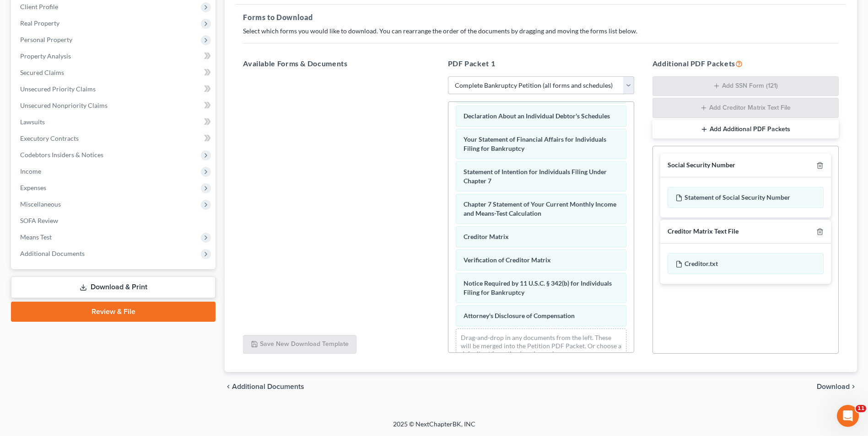
scroll to position [324, 0]
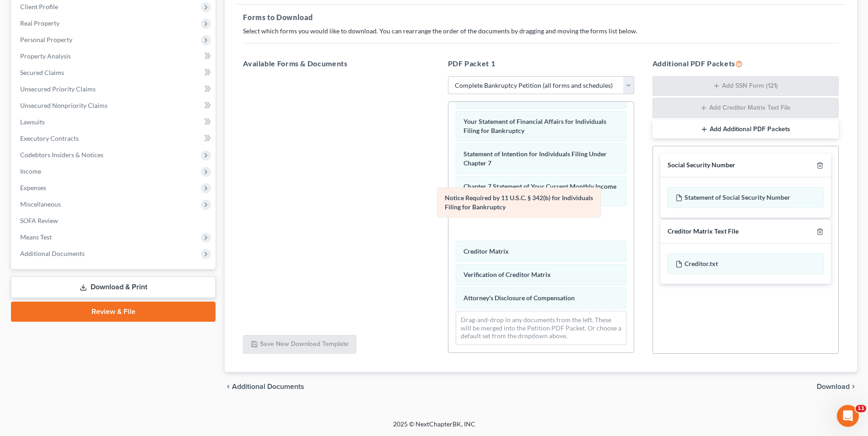
drag, startPoint x: 548, startPoint y: 280, endPoint x: 529, endPoint y: 213, distance: 69.8
click at [529, 213] on div "Notice Required by 11 U.S.C. § 342(b) for Individuals Filing for Bankruptcy Sta…" at bounding box center [540, 69] width 185 height 565
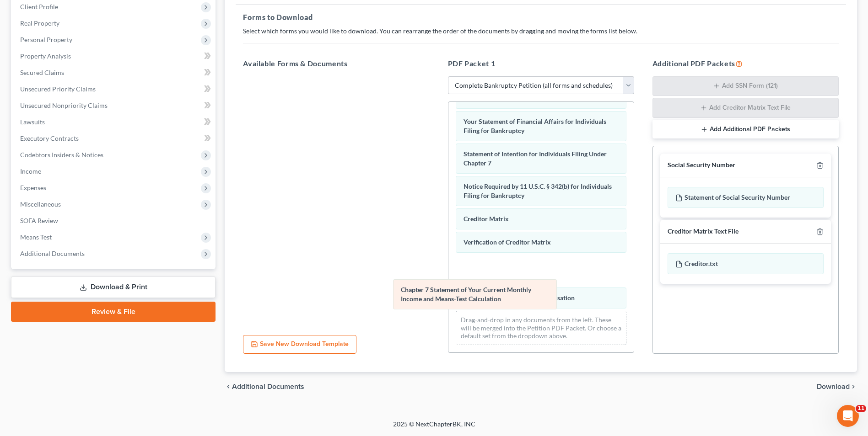
drag, startPoint x: 546, startPoint y: 194, endPoint x: 538, endPoint y: 321, distance: 126.9
click at [538, 321] on div "Chapter 7 Statement of Your Current Monthly Income and Means-Test Calculation S…" at bounding box center [540, 69] width 185 height 565
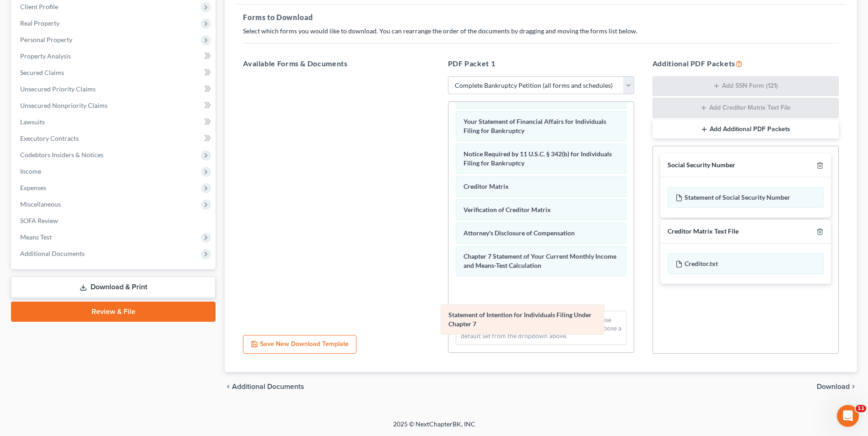
drag, startPoint x: 564, startPoint y: 157, endPoint x: 549, endPoint y: 318, distance: 161.7
click at [549, 318] on div "Statement of Intention for Individuals Filing Under Chapter 7 Statement Regardi…" at bounding box center [540, 69] width 185 height 565
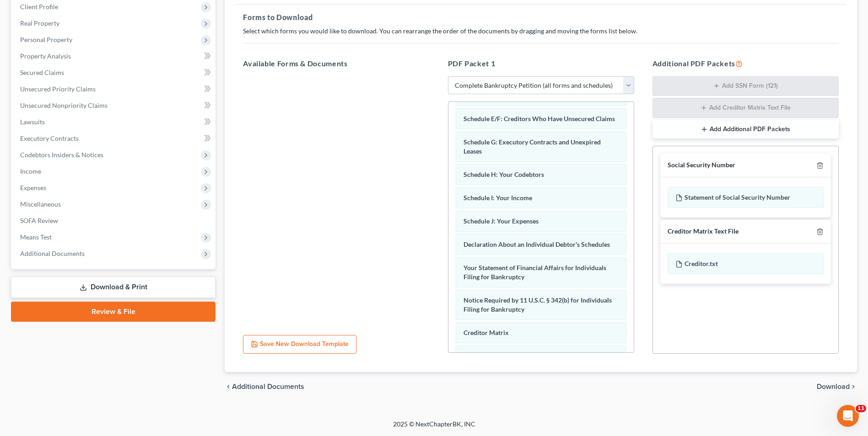
scroll to position [153, 0]
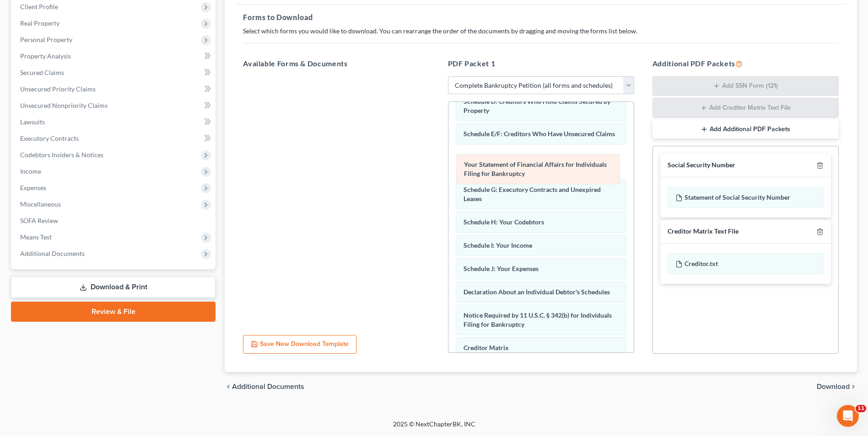
drag, startPoint x: 568, startPoint y: 295, endPoint x: 568, endPoint y: 167, distance: 127.6
click at [568, 167] on div "Your Statement of Financial Affairs for Individuals Filing for Bankruptcy State…" at bounding box center [540, 231] width 185 height 565
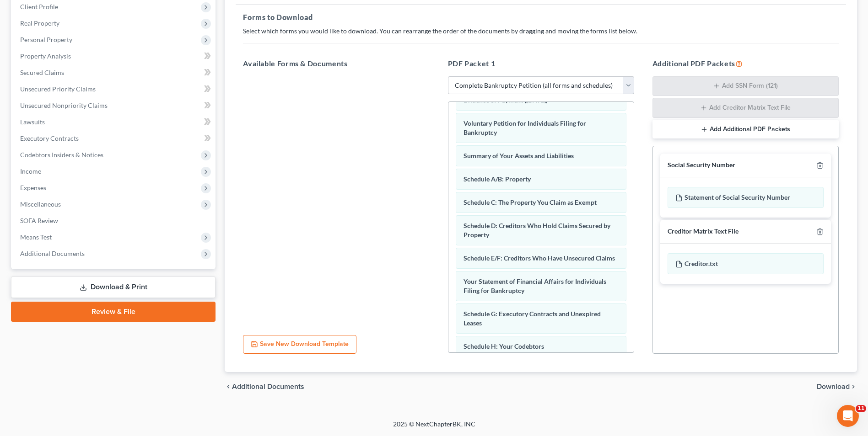
scroll to position [0, 0]
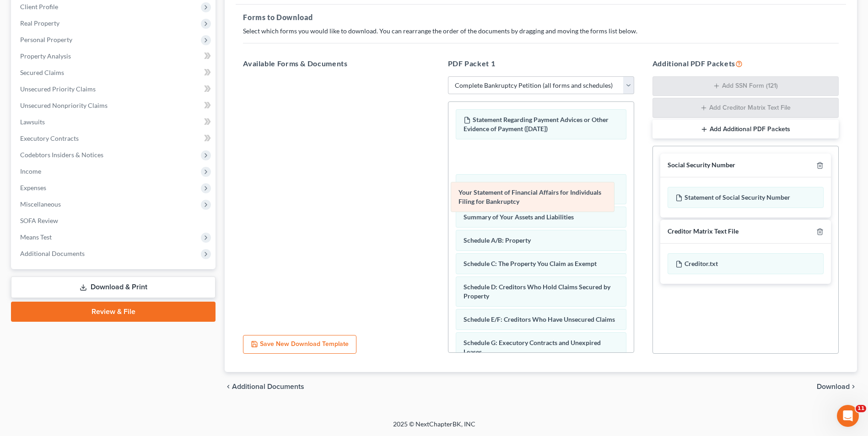
drag, startPoint x: 553, startPoint y: 313, endPoint x: 549, endPoint y: 186, distance: 127.2
click at [549, 186] on div "Your Statement of Financial Affairs for Individuals Filing for Bankruptcy State…" at bounding box center [540, 384] width 185 height 565
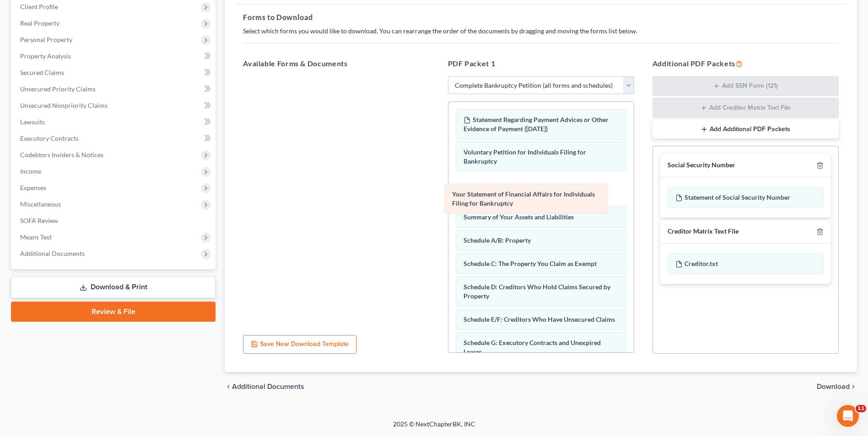
drag, startPoint x: 539, startPoint y: 150, endPoint x: 527, endPoint y: 193, distance: 43.6
click at [527, 193] on div "Your Statement of Financial Affairs for Individuals Filing for Bankruptcy State…" at bounding box center [540, 384] width 185 height 565
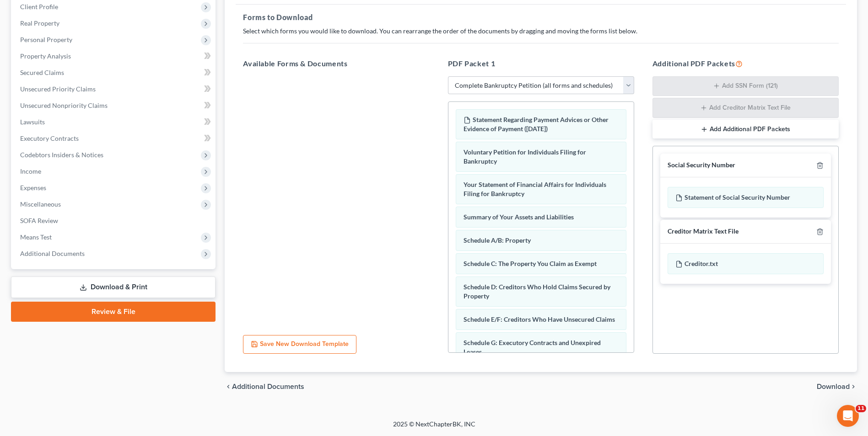
click at [833, 387] on span "Download" at bounding box center [832, 386] width 33 height 7
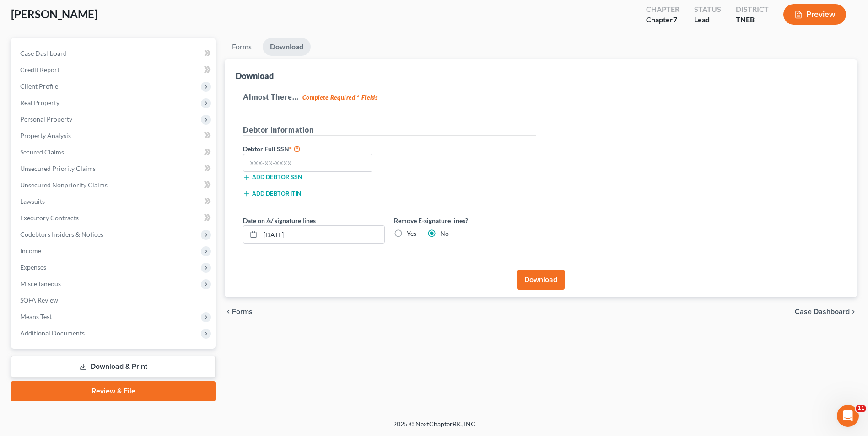
scroll to position [50, 0]
click at [290, 166] on input "text" at bounding box center [307, 163] width 129 height 18
type input "411-91-4133"
click at [553, 274] on button "Download" at bounding box center [541, 280] width 48 height 20
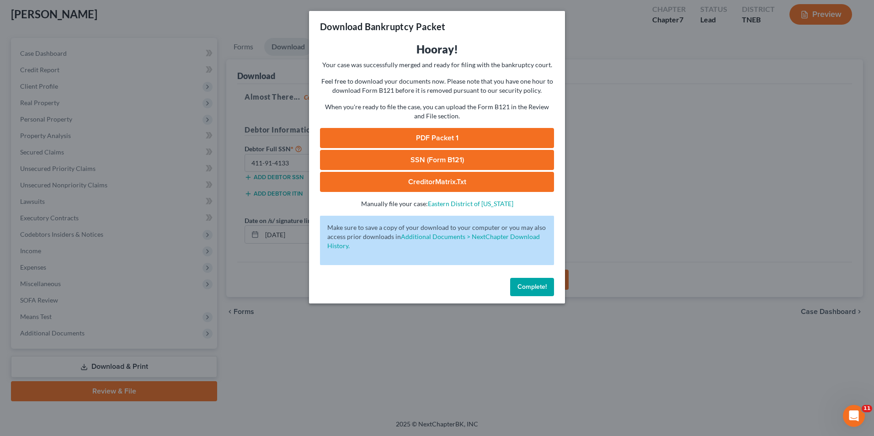
click at [450, 144] on link "PDF Packet 1" at bounding box center [437, 138] width 234 height 20
click at [450, 159] on link "SSN (Form B121)" at bounding box center [437, 160] width 234 height 20
click at [431, 181] on link "CreditorMatrix.txt" at bounding box center [437, 182] width 234 height 20
click at [530, 281] on button "Complete!" at bounding box center [532, 287] width 44 height 18
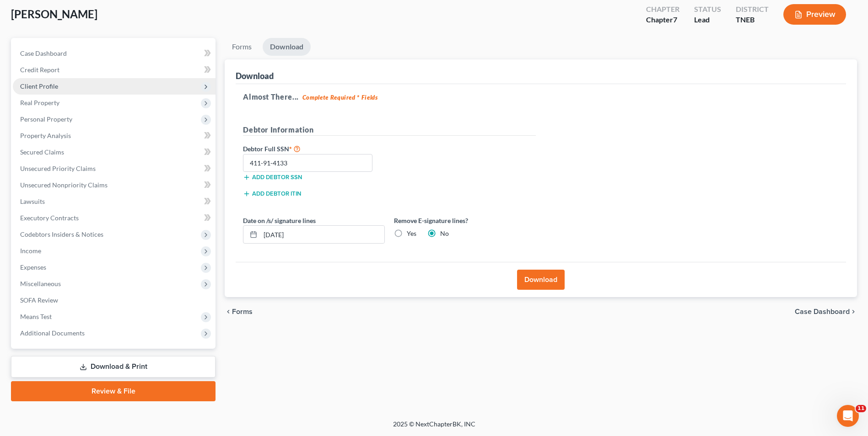
click at [38, 91] on span "Client Profile" at bounding box center [114, 86] width 203 height 16
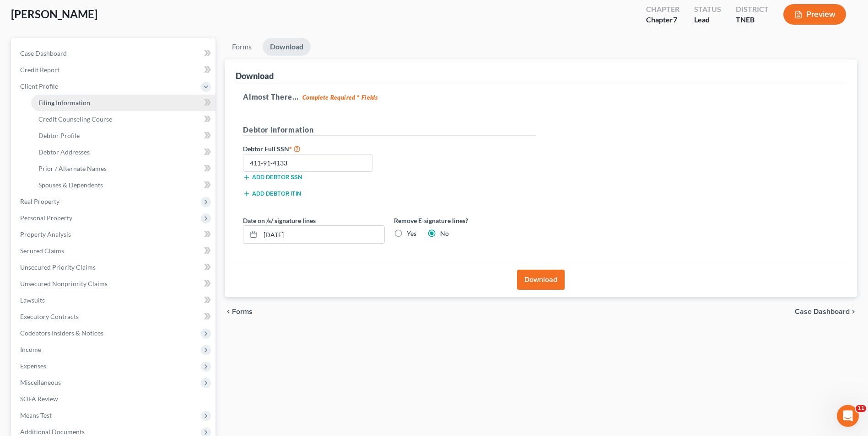
click at [44, 98] on link "Filing Information" at bounding box center [123, 103] width 184 height 16
select select "1"
select select "0"
select select "44"
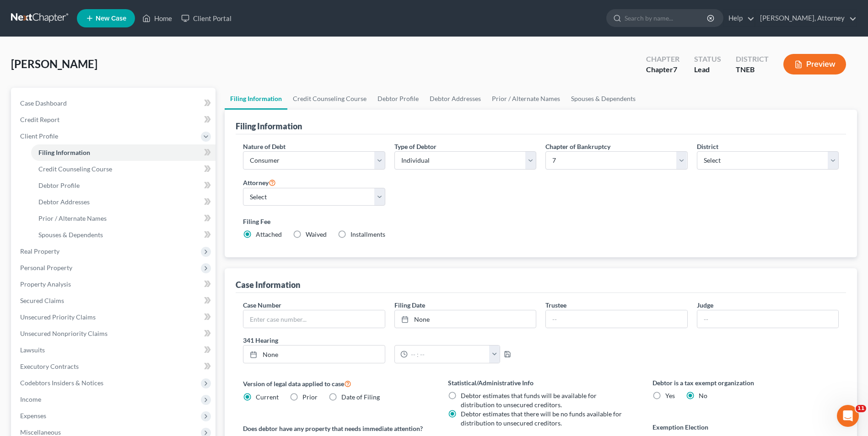
click at [350, 231] on label "Installments Installments" at bounding box center [367, 234] width 35 height 9
click at [354, 231] on input "Installments Installments" at bounding box center [357, 233] width 6 height 6
radio input "true"
radio input "false"
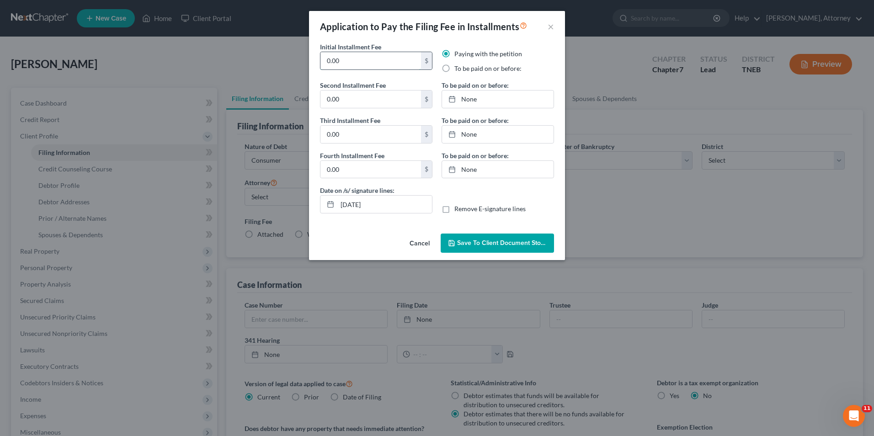
click at [351, 58] on input "0.00" at bounding box center [371, 60] width 101 height 17
type input "338.00"
click at [455, 71] on label "To be paid on or before:" at bounding box center [488, 68] width 67 height 9
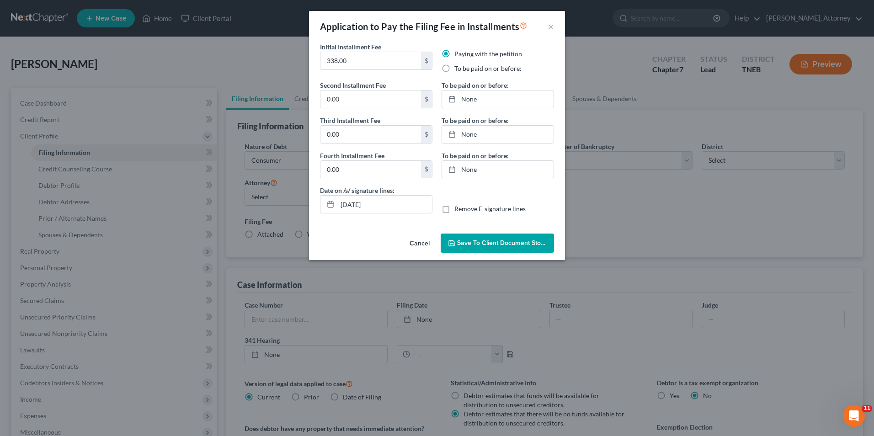
click at [458, 70] on input "To be paid on or before:" at bounding box center [461, 67] width 6 height 6
radio input "true"
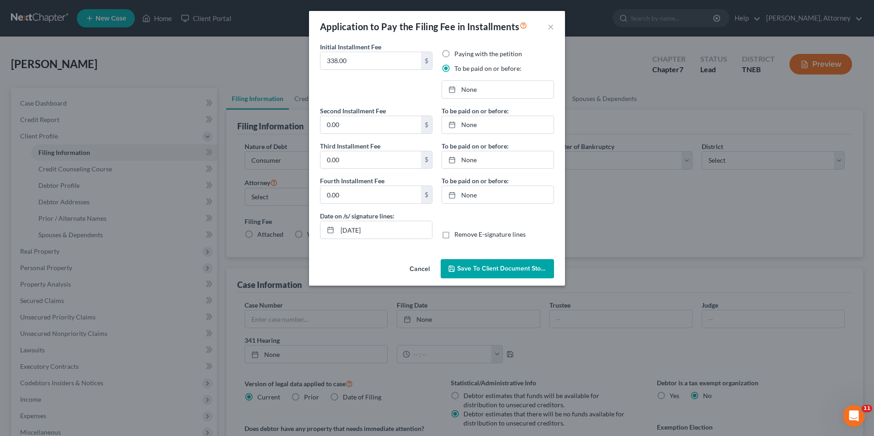
click at [494, 262] on button "Save to Client Document Storage" at bounding box center [497, 268] width 113 height 19
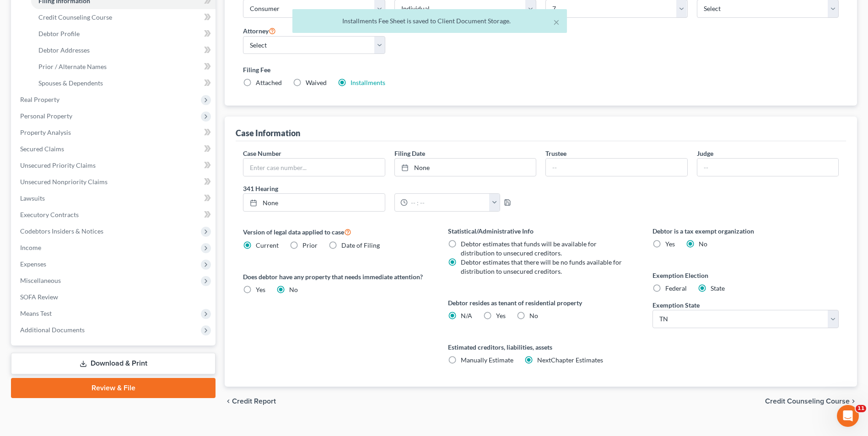
scroll to position [166, 0]
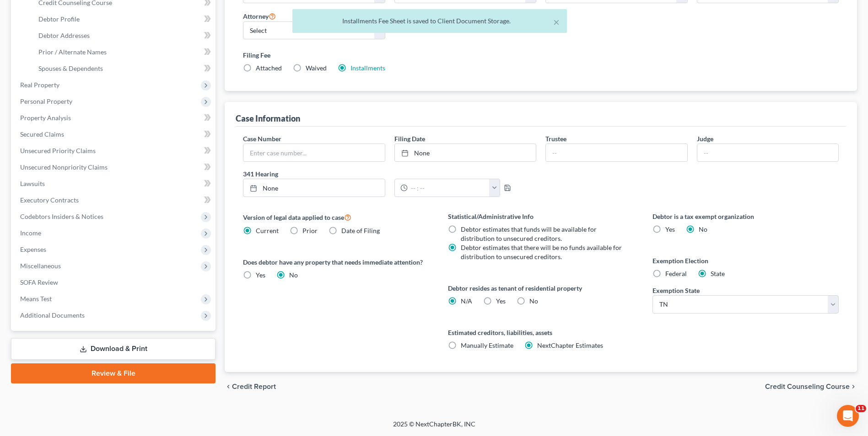
click at [121, 349] on link "Download & Print" at bounding box center [113, 348] width 204 height 21
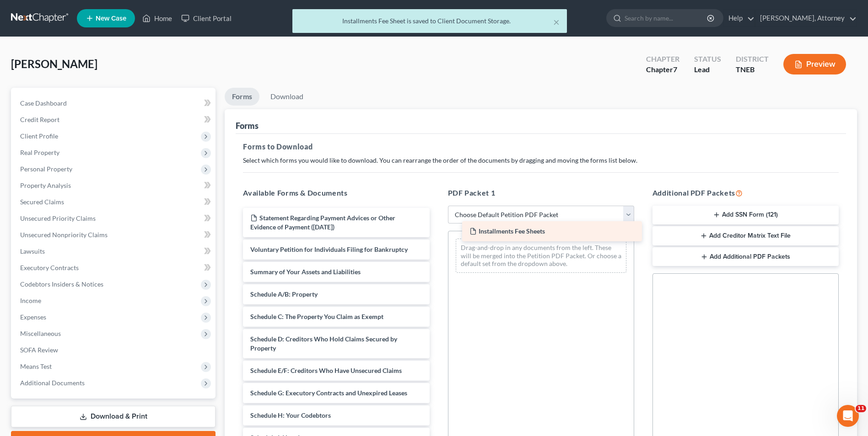
drag, startPoint x: 281, startPoint y: 220, endPoint x: 500, endPoint y: 234, distance: 219.5
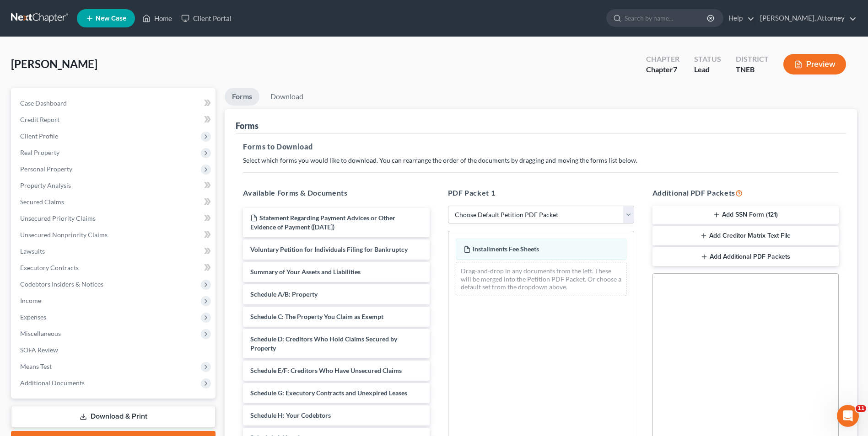
scroll to position [129, 0]
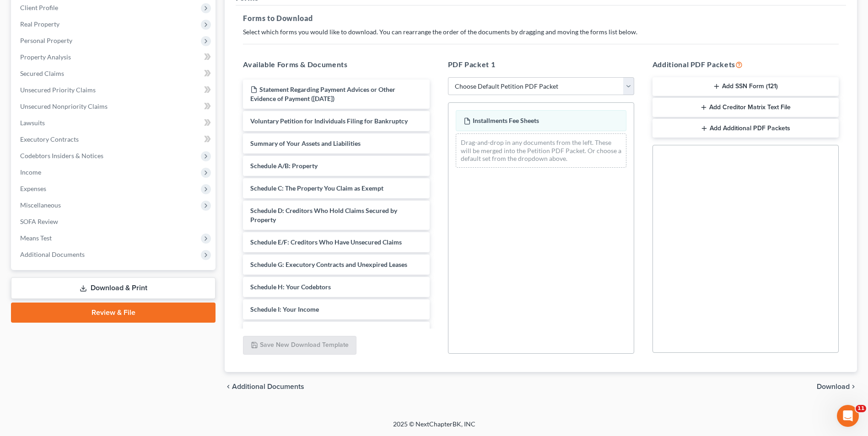
click at [829, 386] on span "Download" at bounding box center [832, 386] width 33 height 7
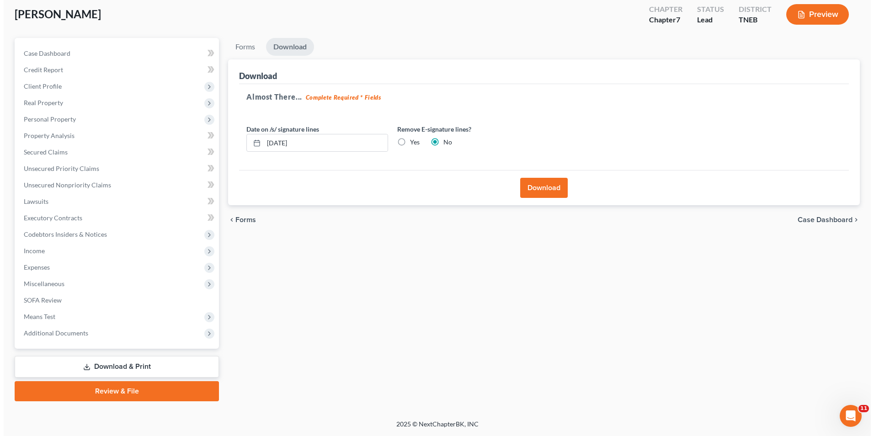
scroll to position [50, 0]
click at [553, 196] on button "Download" at bounding box center [541, 188] width 48 height 20
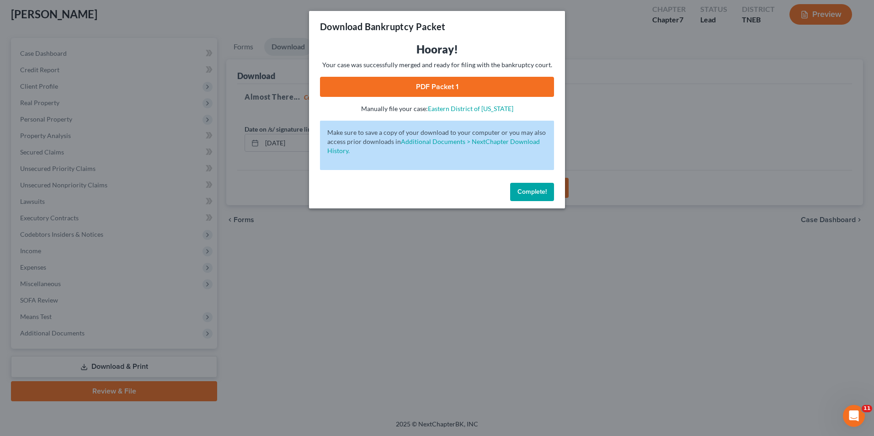
click at [465, 86] on link "PDF Packet 1" at bounding box center [437, 87] width 234 height 20
